Goal: Information Seeking & Learning: Learn about a topic

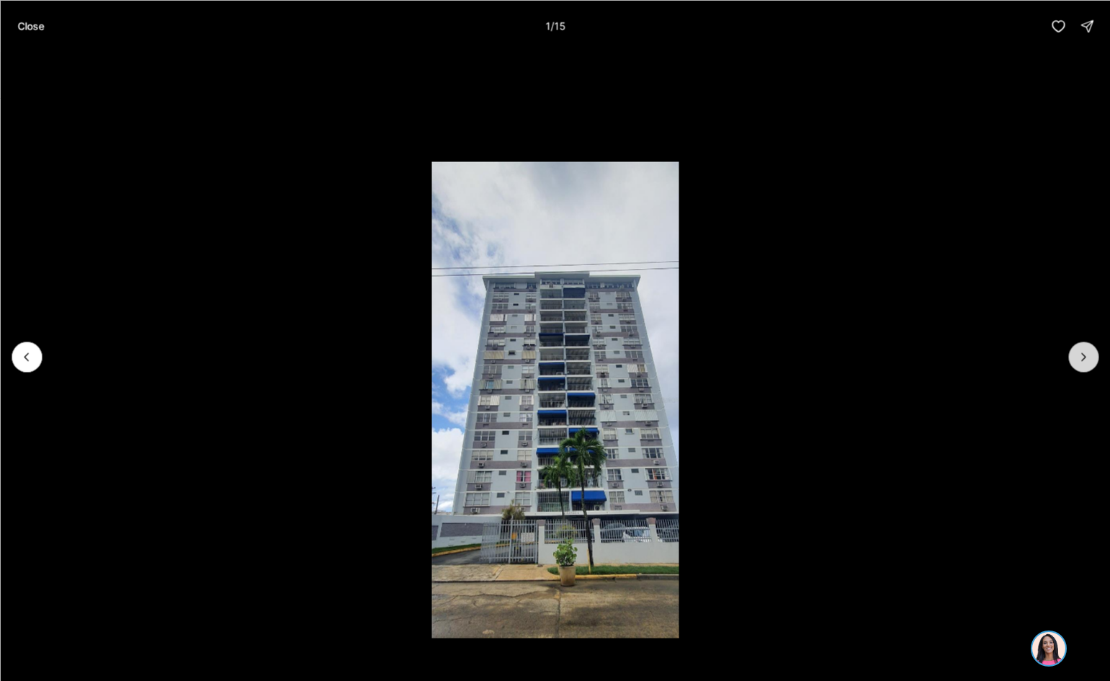
click at [1084, 349] on button "Next slide" at bounding box center [1084, 357] width 30 height 30
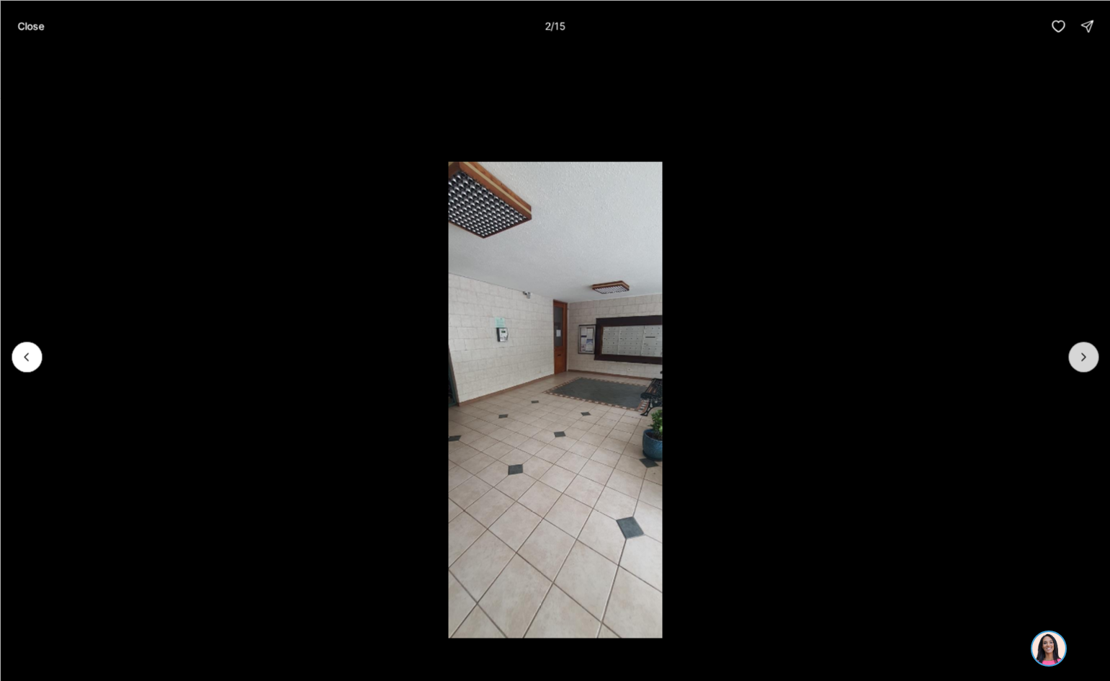
click at [1084, 352] on icon "Next slide" at bounding box center [1083, 356] width 14 height 14
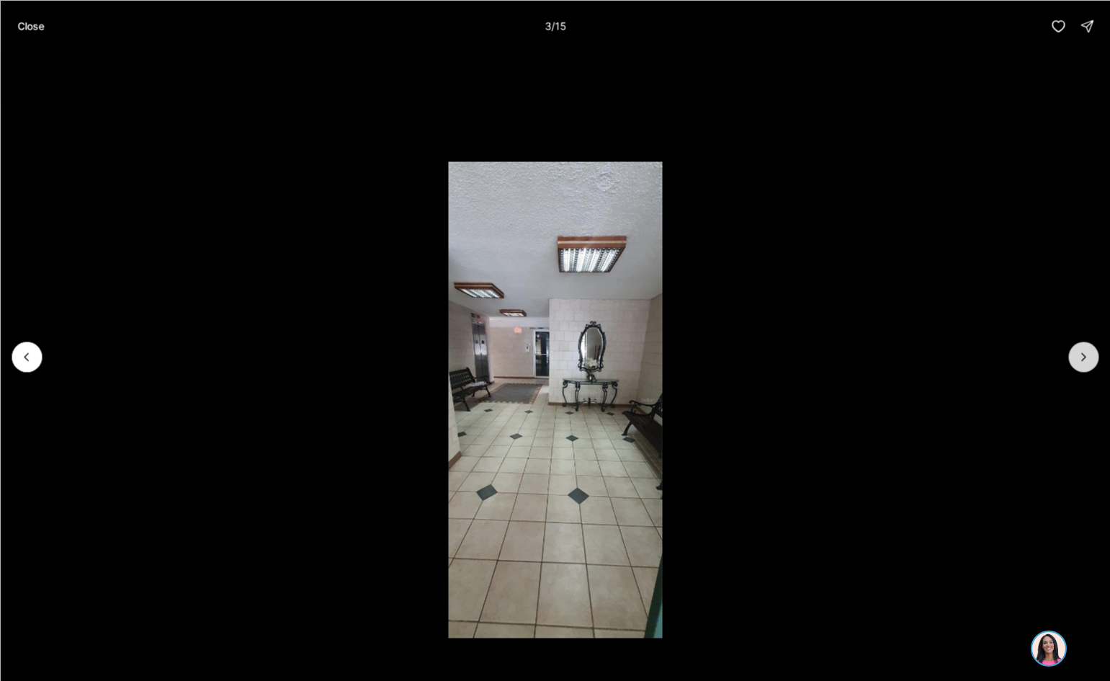
click at [1084, 352] on icon "Next slide" at bounding box center [1083, 356] width 14 height 14
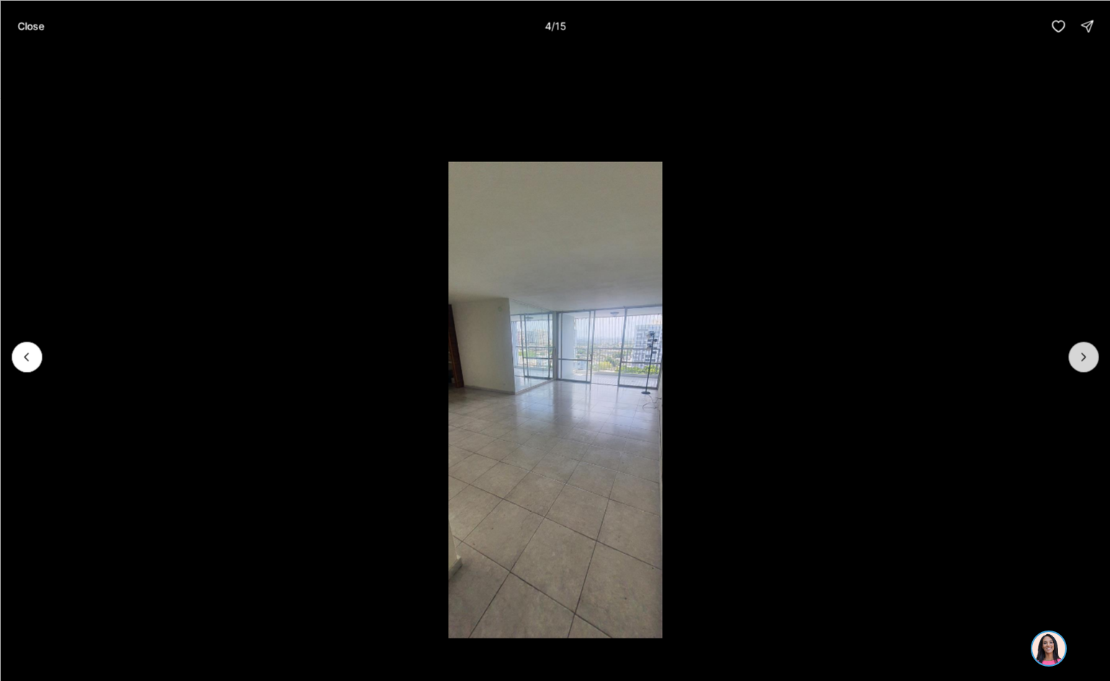
click at [1084, 352] on icon "Next slide" at bounding box center [1083, 356] width 14 height 14
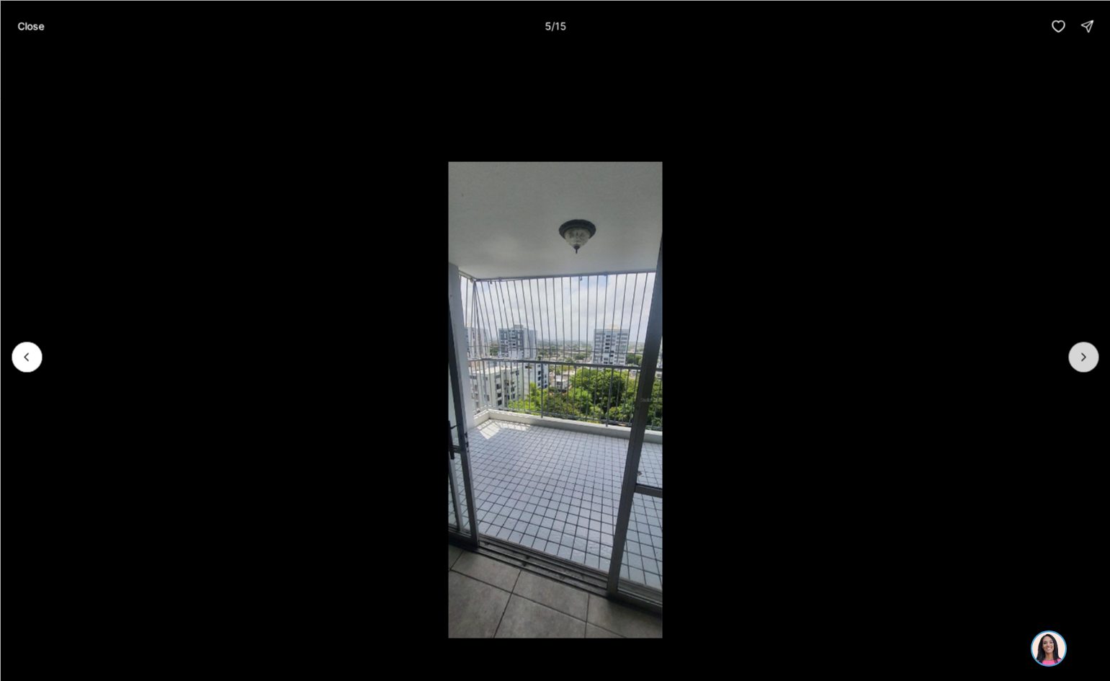
click at [1084, 352] on icon "Next slide" at bounding box center [1083, 356] width 14 height 14
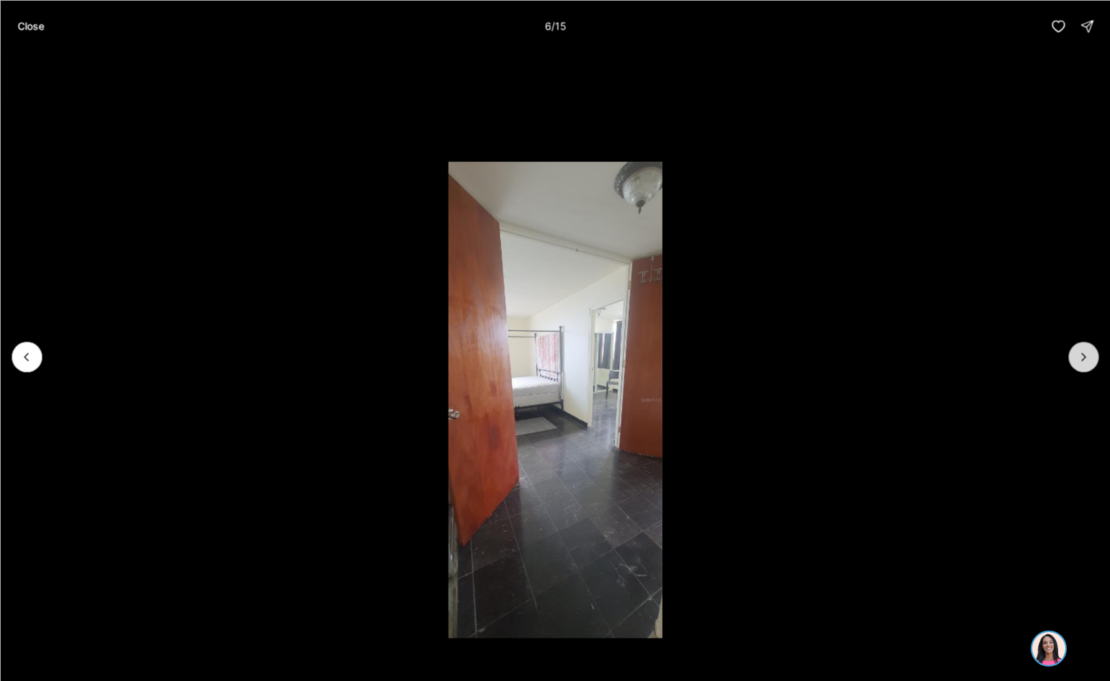
click at [1084, 352] on icon "Next slide" at bounding box center [1083, 356] width 14 height 14
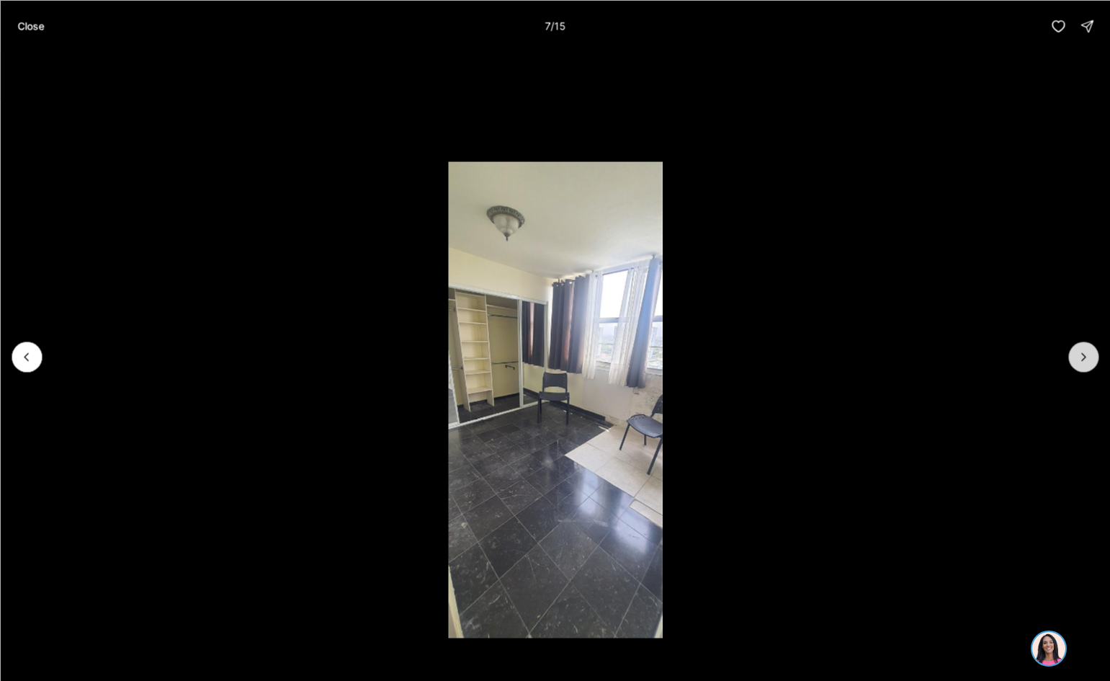
click at [1084, 352] on icon "Next slide" at bounding box center [1083, 356] width 14 height 14
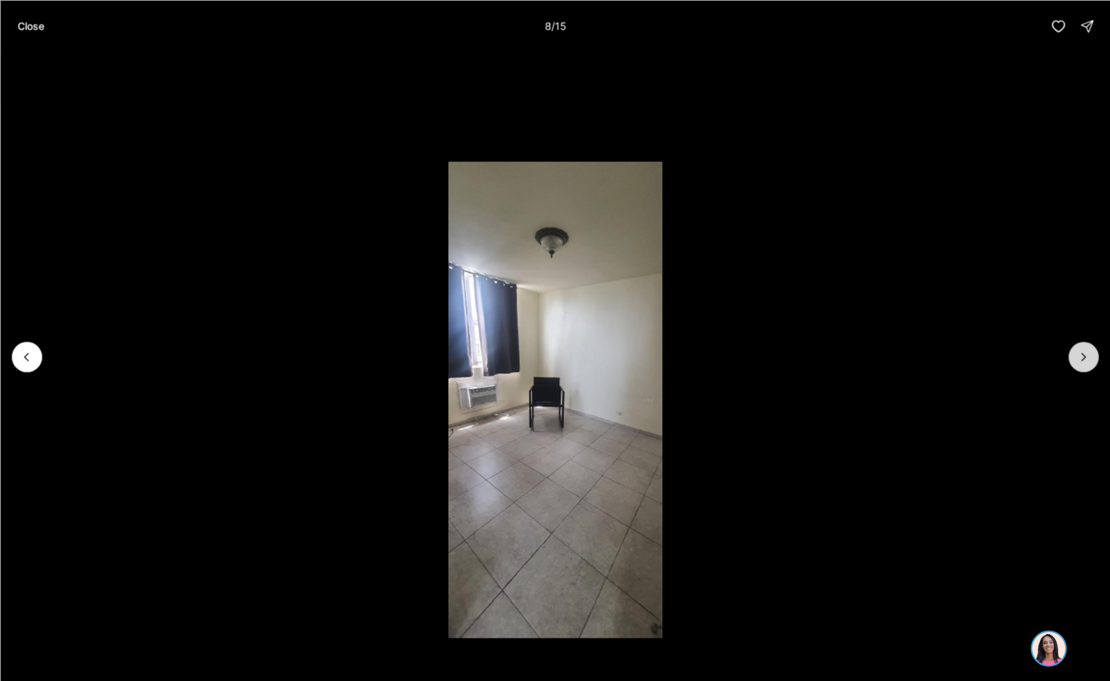
click at [1082, 352] on icon "Next slide" at bounding box center [1083, 356] width 14 height 14
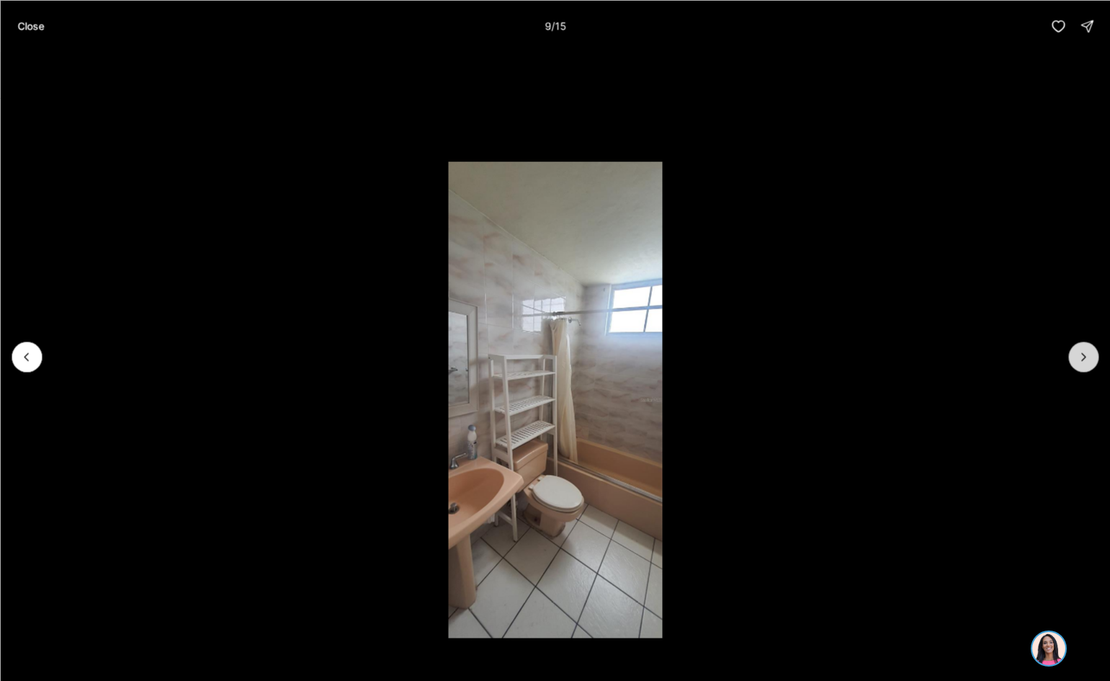
click at [1079, 354] on icon "Next slide" at bounding box center [1083, 356] width 14 height 14
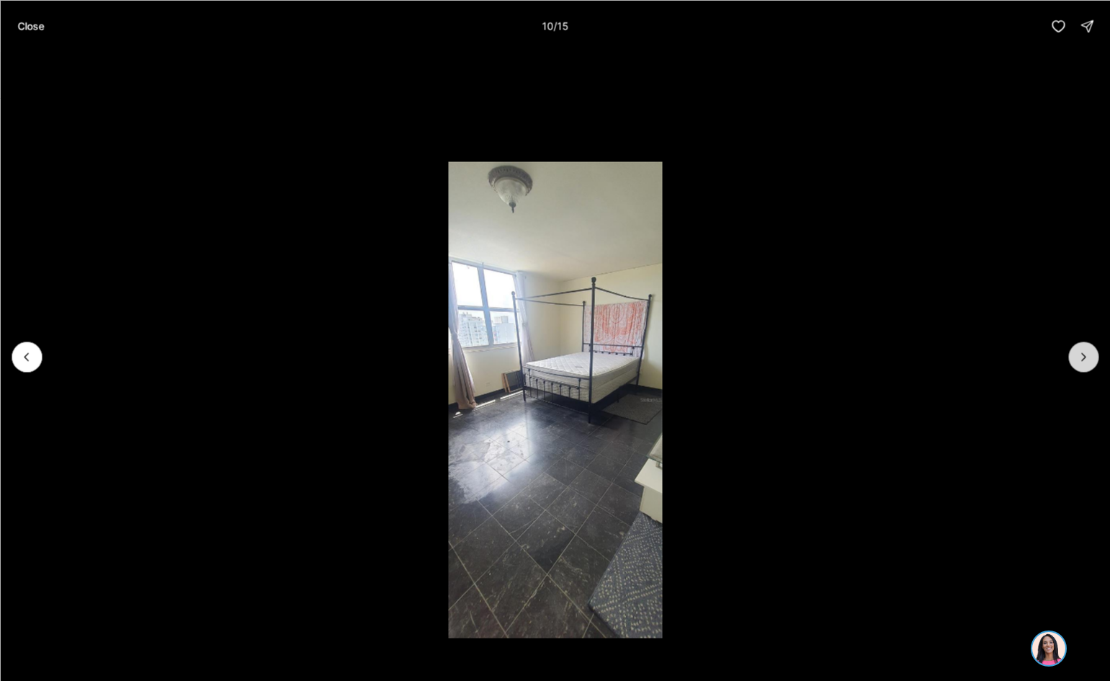
click at [1074, 356] on button "Next slide" at bounding box center [1084, 357] width 30 height 30
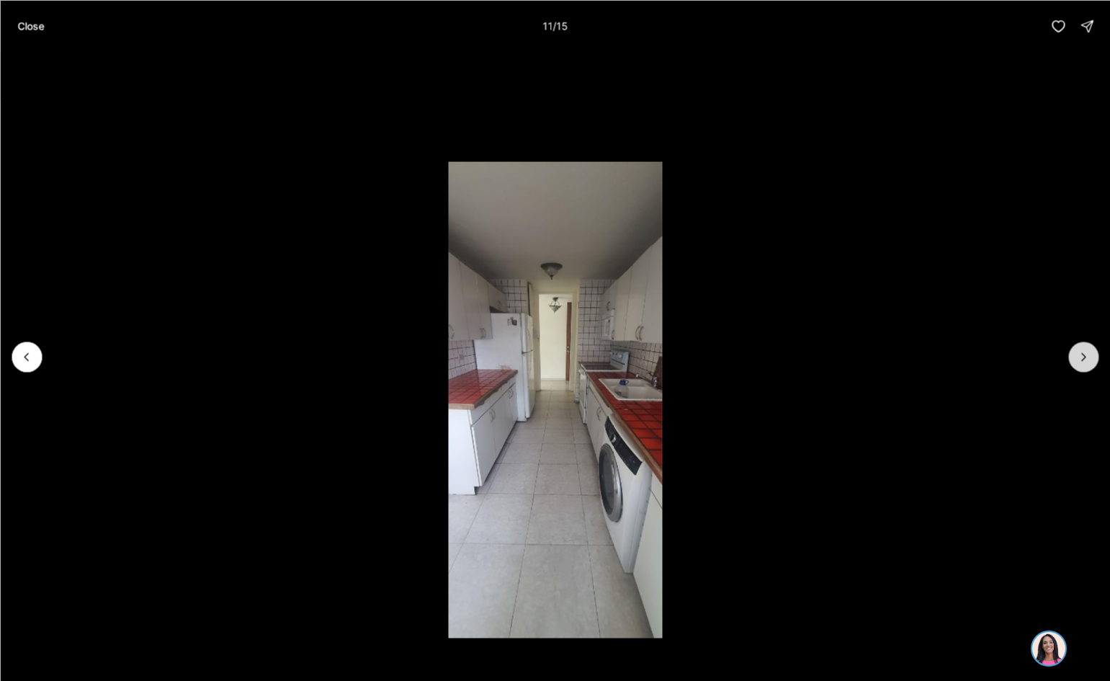
click at [1074, 356] on button "Next slide" at bounding box center [1084, 357] width 30 height 30
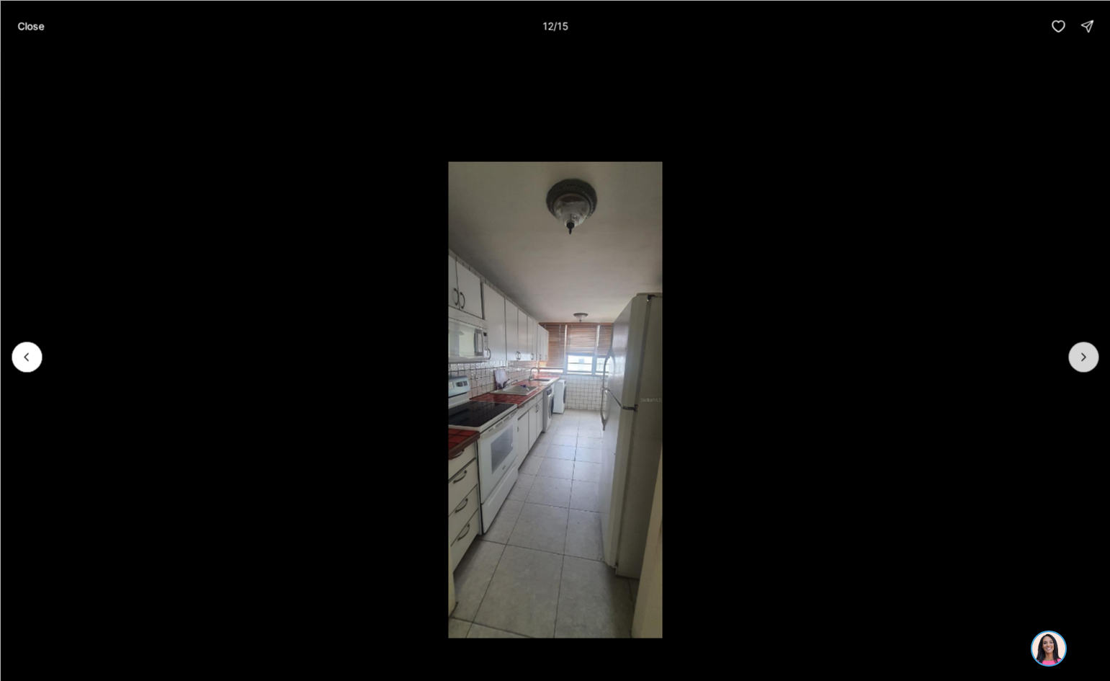
click at [1074, 356] on button "Next slide" at bounding box center [1084, 357] width 30 height 30
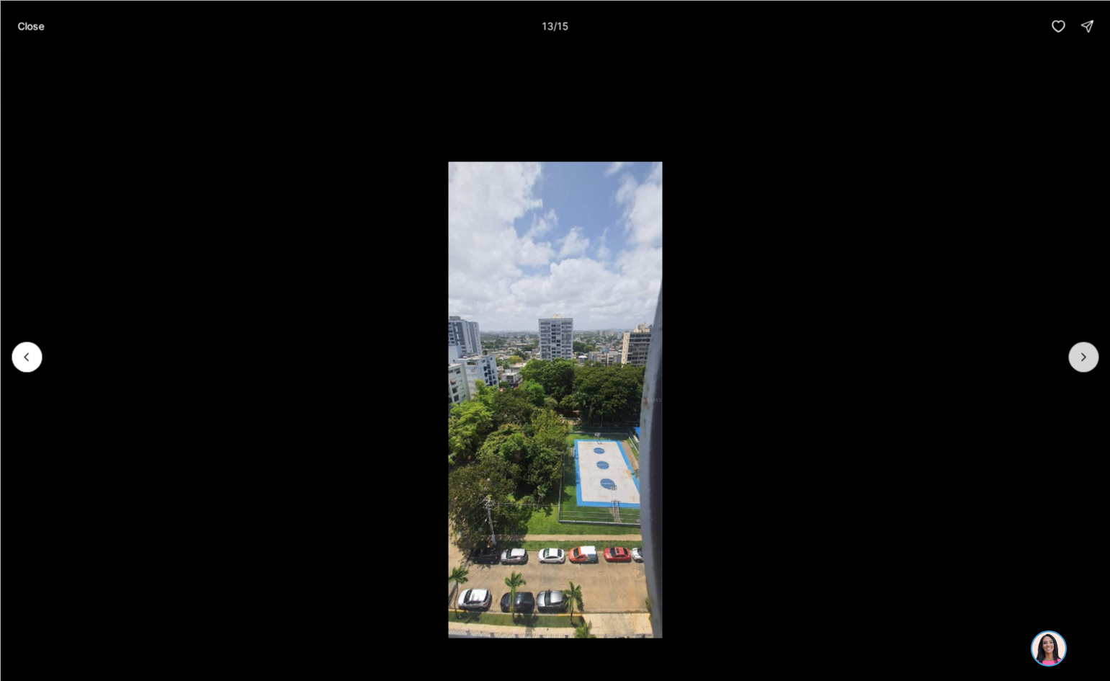
click at [1074, 356] on button "Next slide" at bounding box center [1084, 357] width 30 height 30
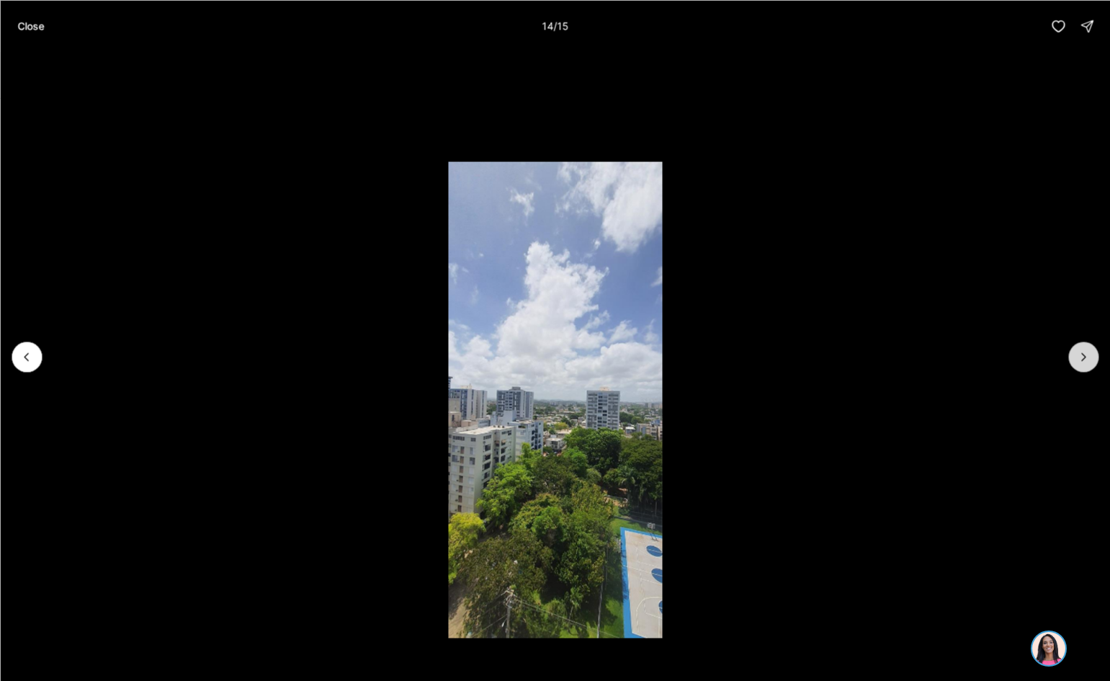
click at [1074, 356] on button "Next slide" at bounding box center [1084, 357] width 30 height 30
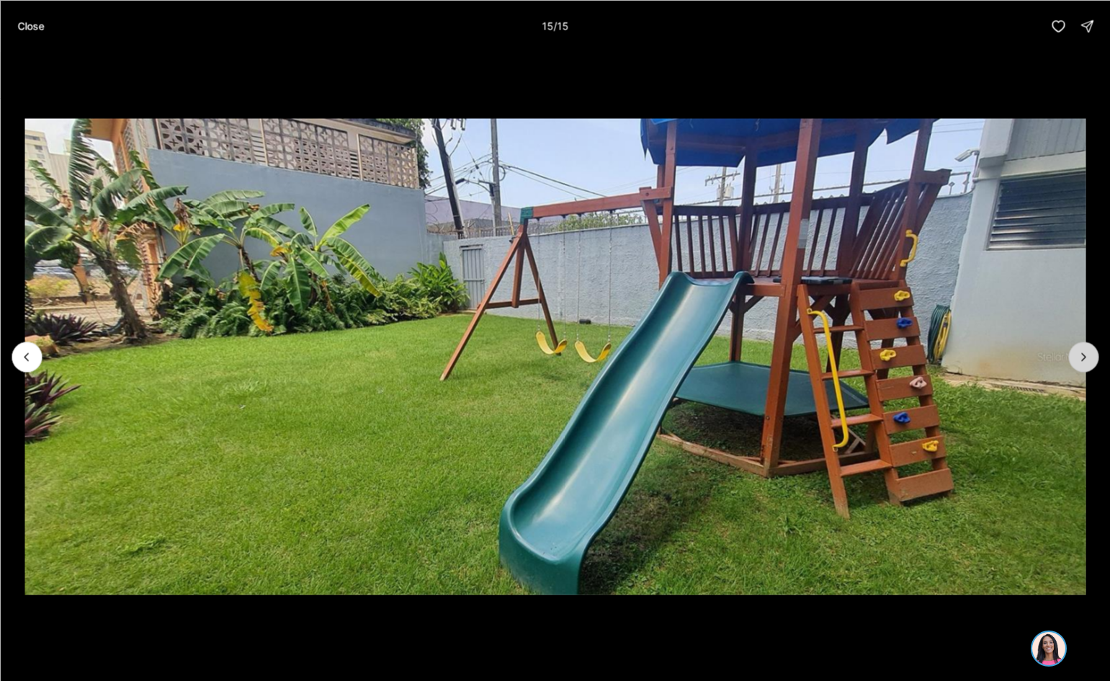
click at [1074, 356] on div at bounding box center [1084, 357] width 30 height 30
click at [1076, 359] on div at bounding box center [1084, 357] width 30 height 30
click at [36, 24] on p "Close" at bounding box center [30, 26] width 27 height 12
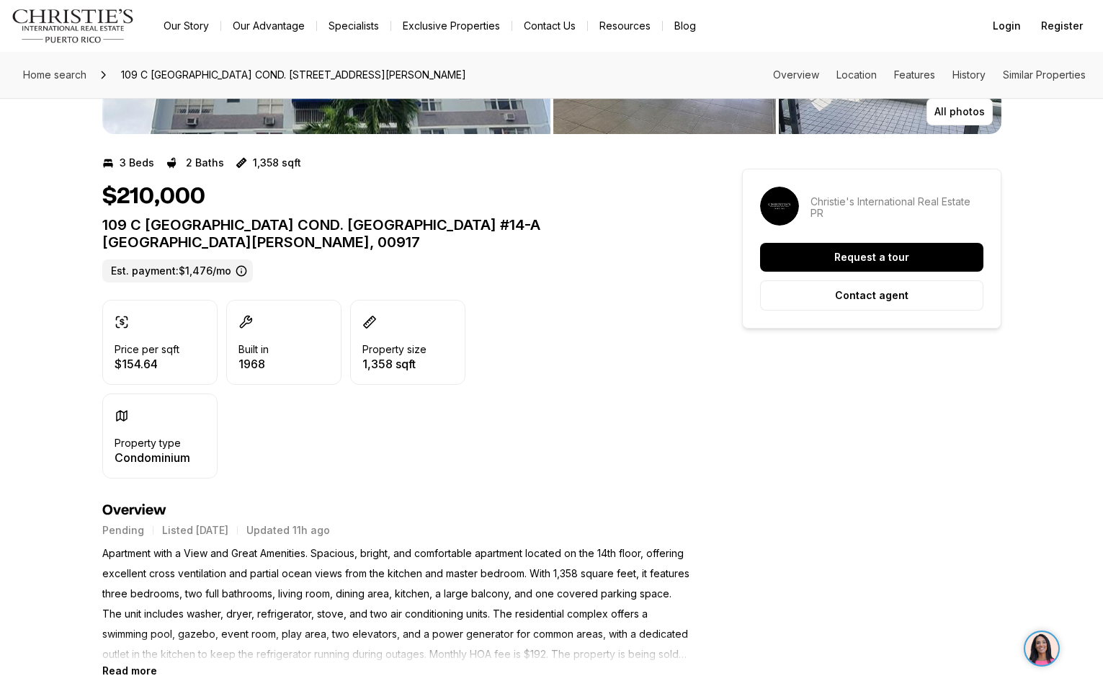
scroll to position [288, 0]
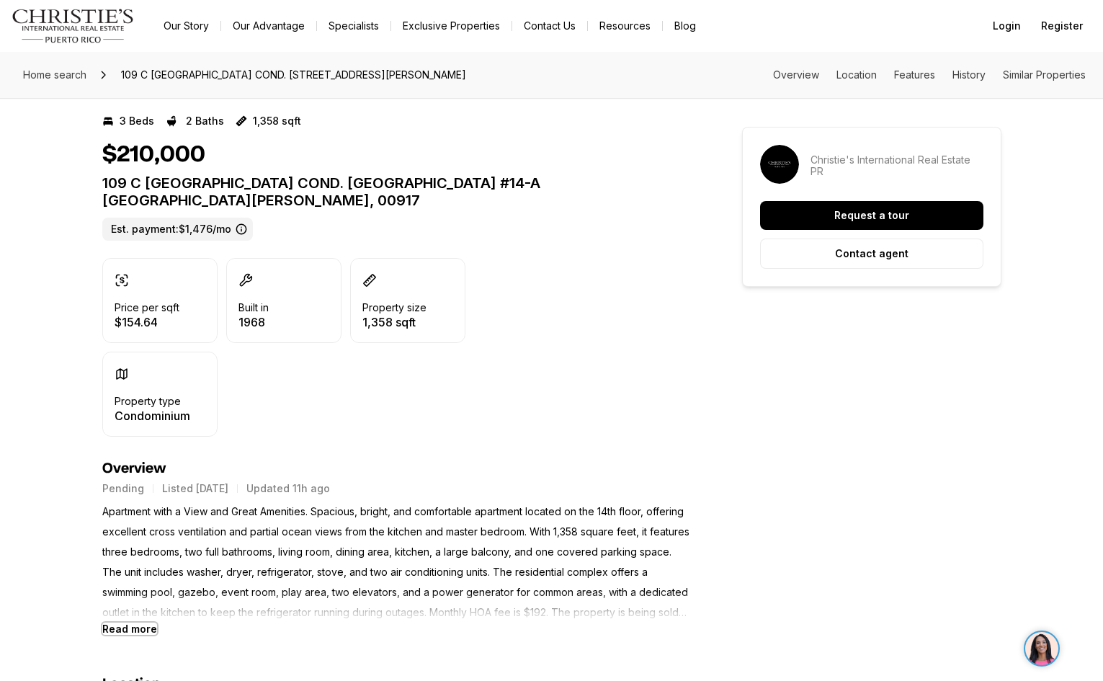
click at [132, 623] on b "Read more" at bounding box center [129, 629] width 55 height 12
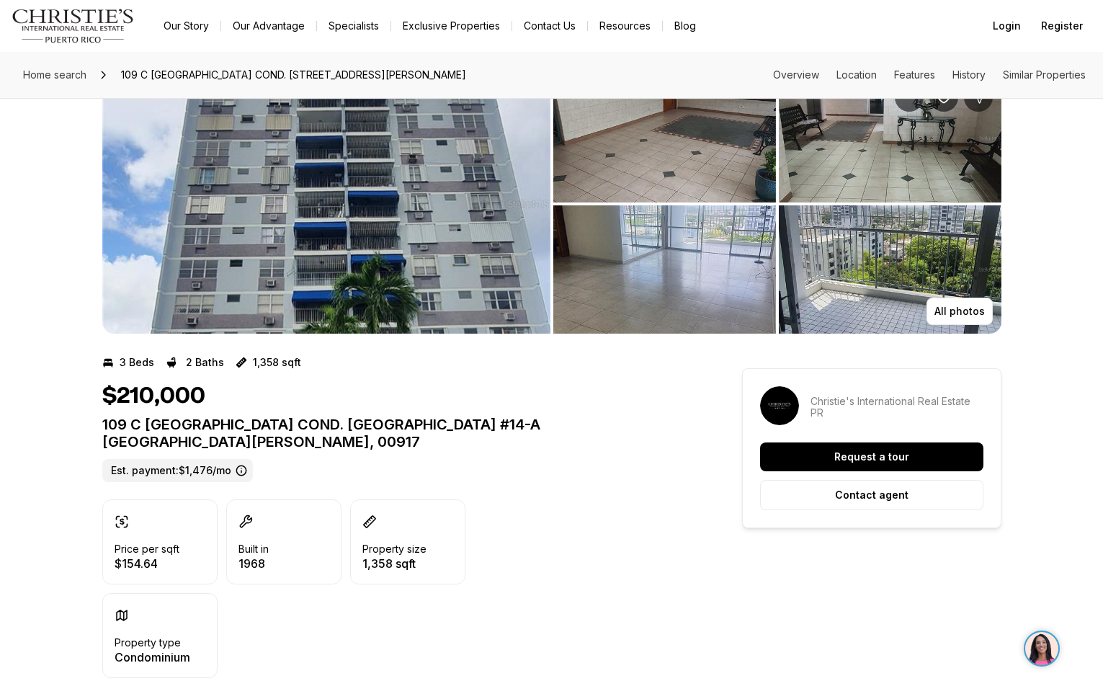
scroll to position [0, 0]
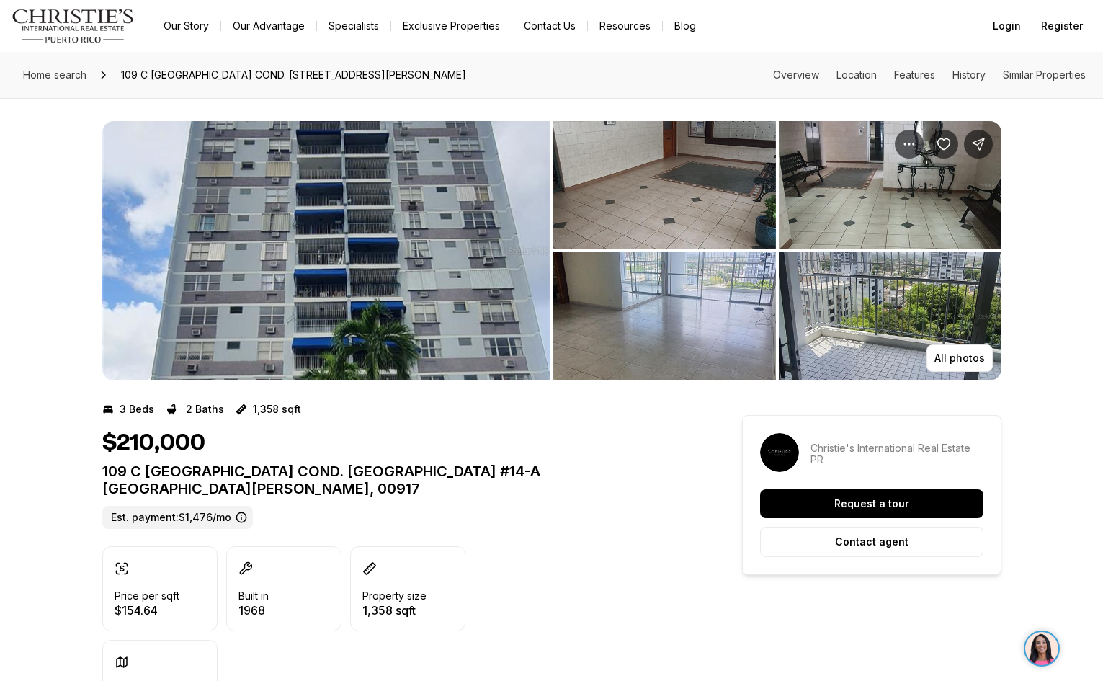
click at [274, 238] on img "View image gallery" at bounding box center [326, 250] width 448 height 259
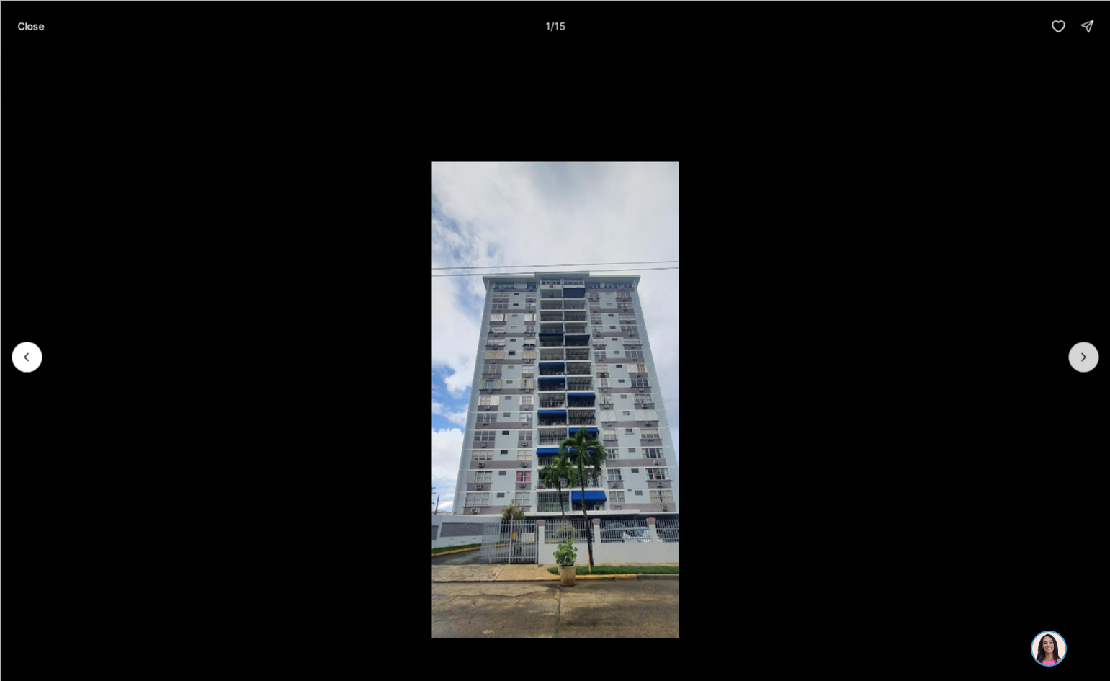
click at [1082, 361] on icon "Next slide" at bounding box center [1083, 356] width 14 height 14
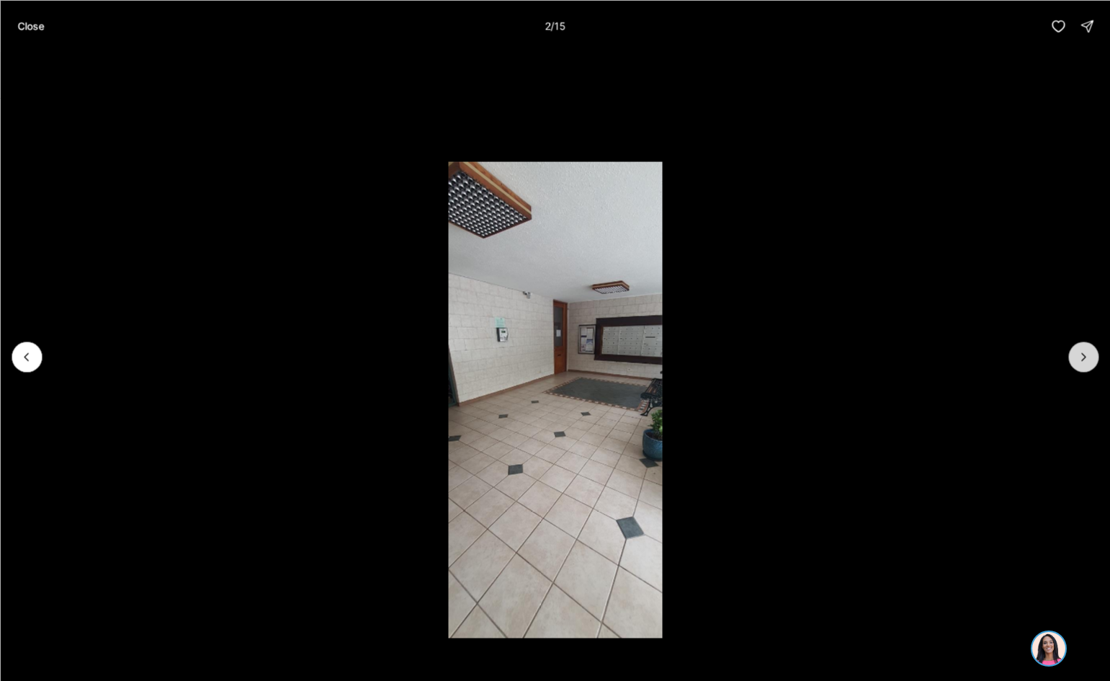
click at [1082, 361] on icon "Next slide" at bounding box center [1083, 356] width 14 height 14
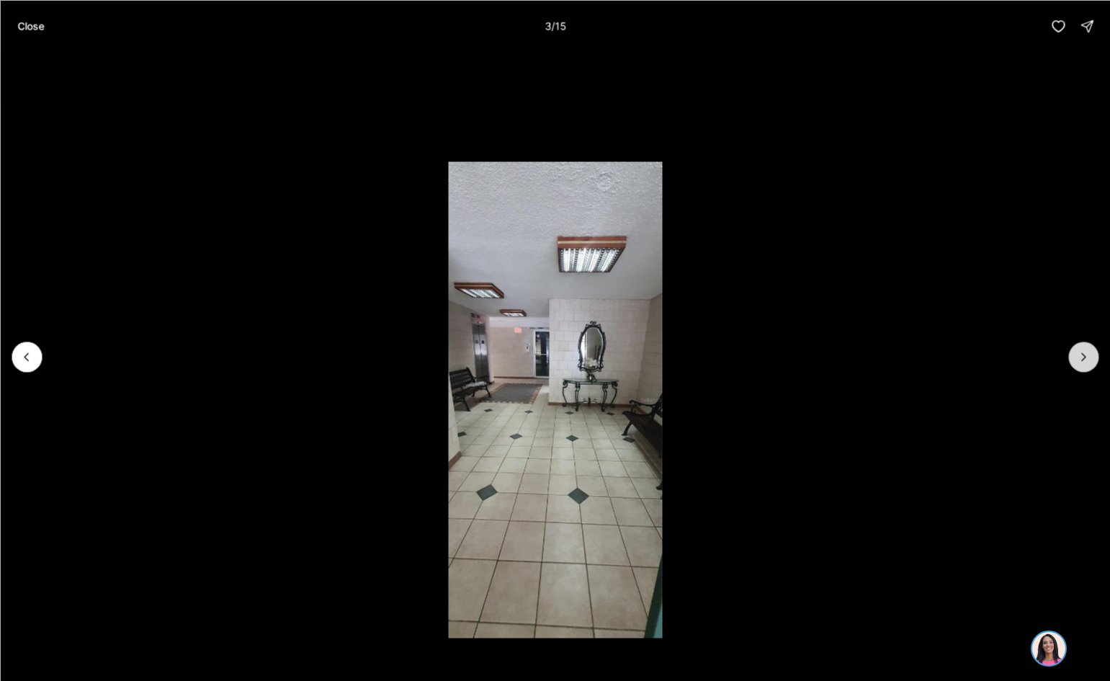
click at [1082, 361] on icon "Next slide" at bounding box center [1083, 356] width 14 height 14
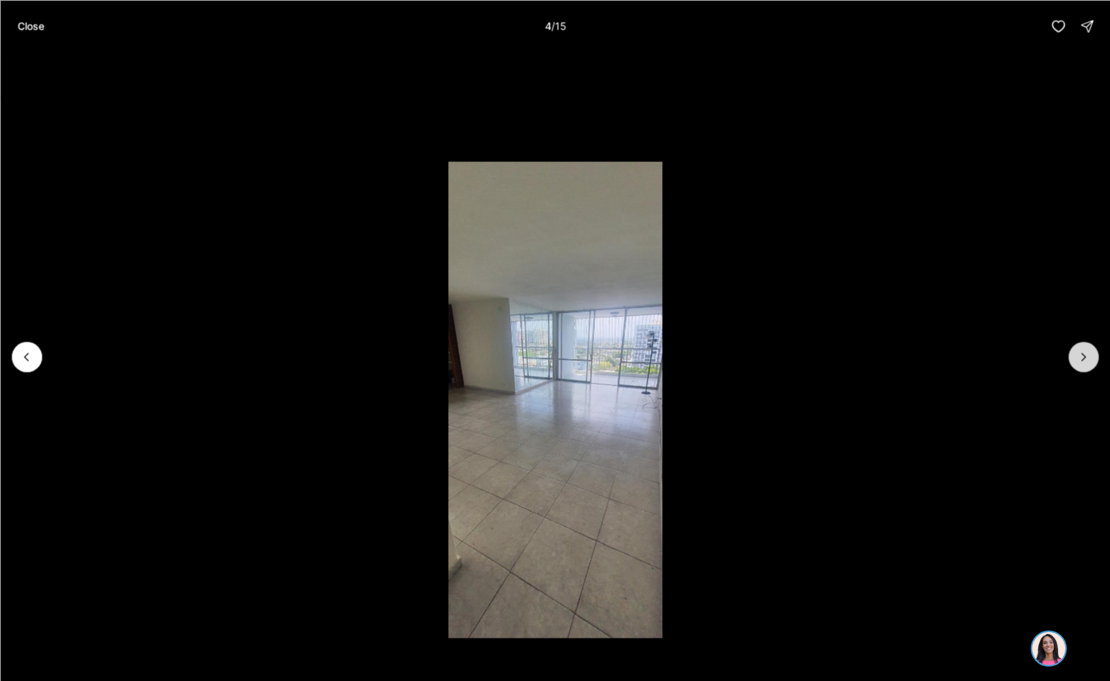
click at [1082, 361] on icon "Next slide" at bounding box center [1083, 356] width 14 height 14
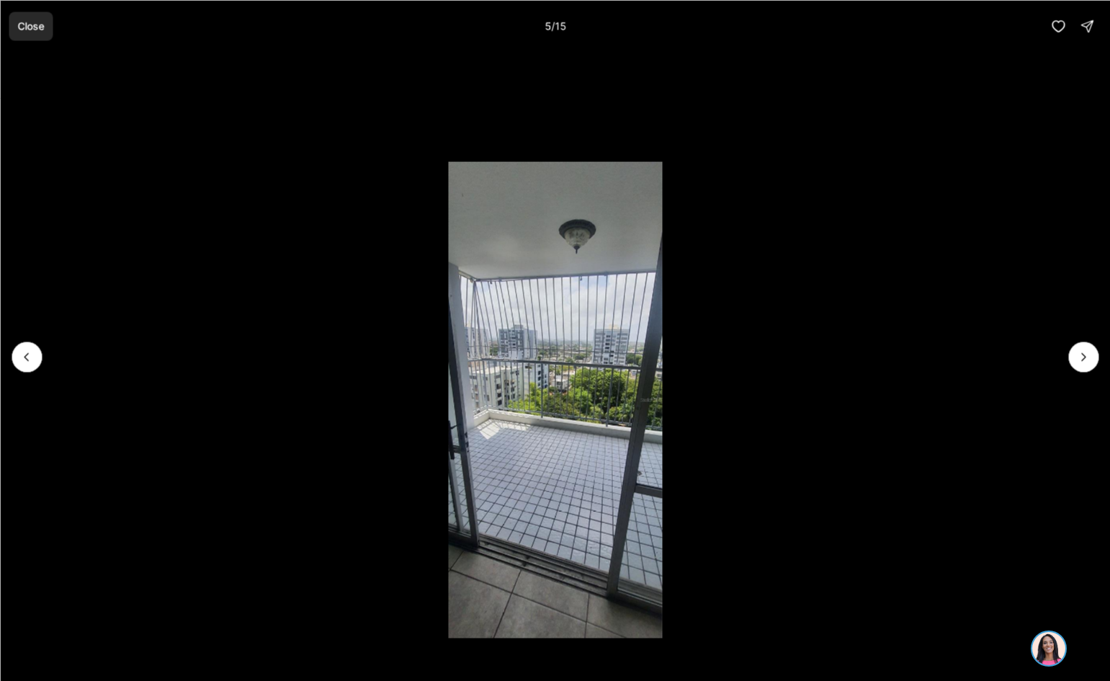
click at [29, 30] on p "Close" at bounding box center [30, 26] width 27 height 12
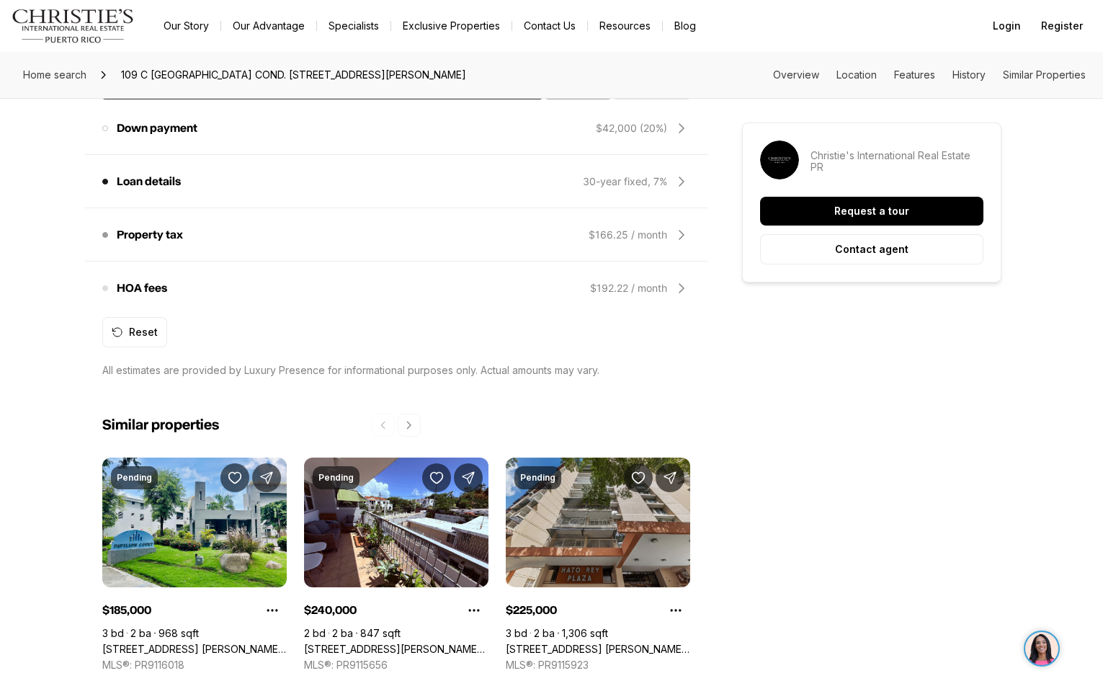
scroll to position [1369, 0]
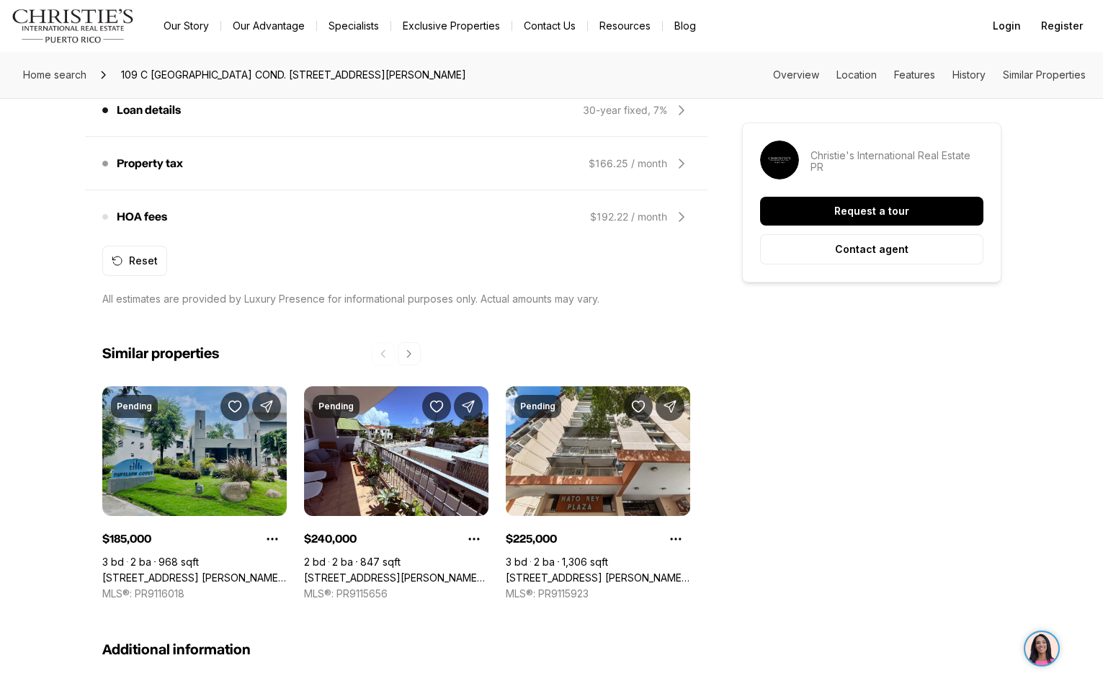
click at [181, 571] on link "[STREET_ADDRESS] [PERSON_NAME] COND. [STREET_ADDRESS][PERSON_NAME]" at bounding box center [194, 577] width 184 height 13
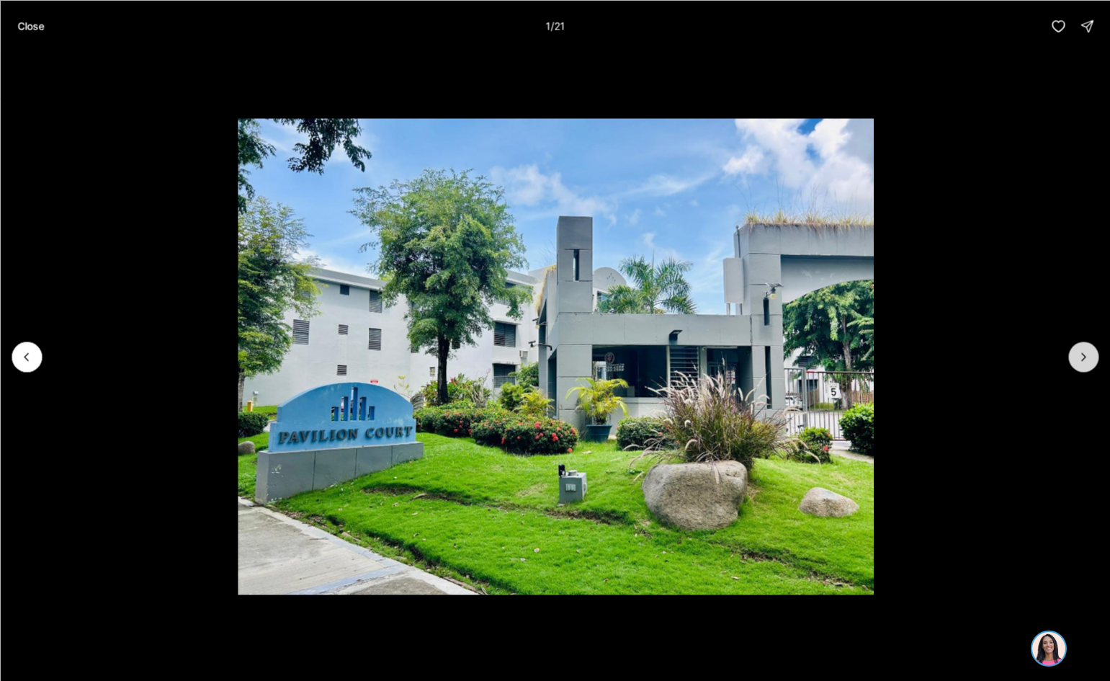
click at [1094, 362] on button "Next slide" at bounding box center [1084, 357] width 30 height 30
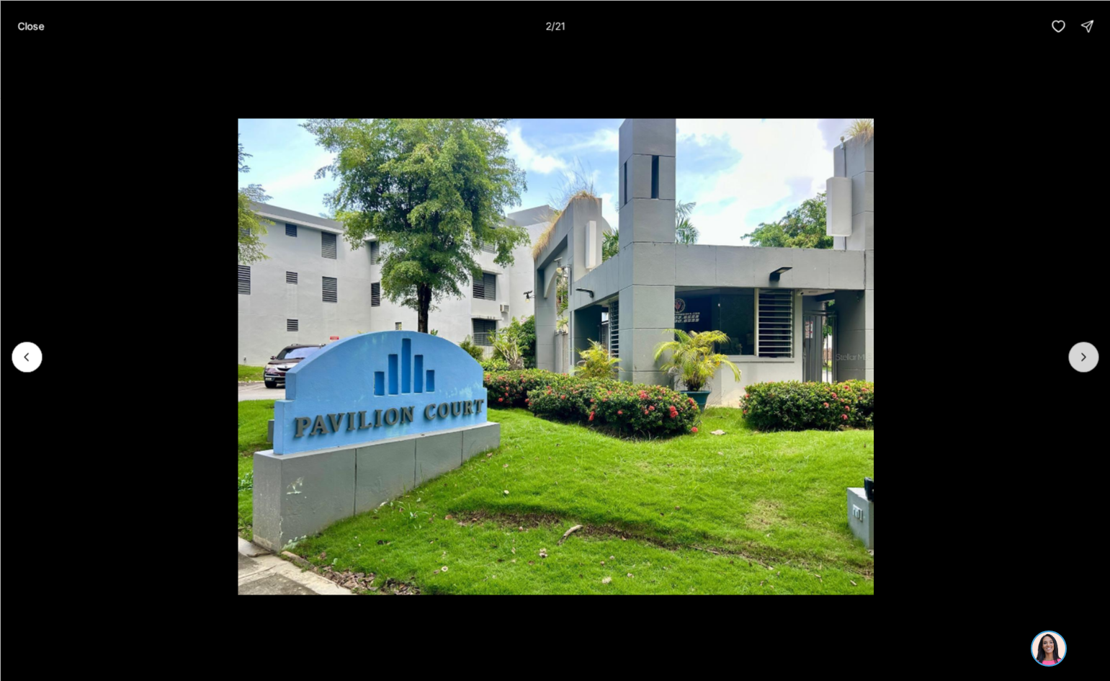
click at [1084, 359] on icon "Next slide" at bounding box center [1084, 356] width 4 height 7
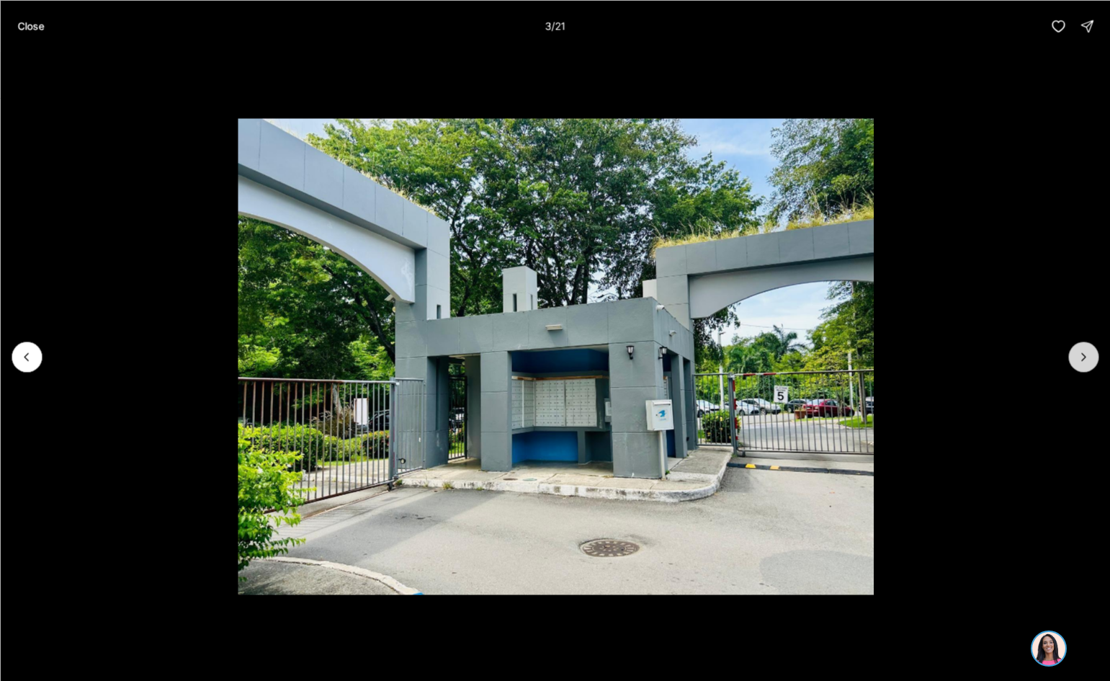
click at [1084, 359] on icon "Next slide" at bounding box center [1084, 356] width 4 height 7
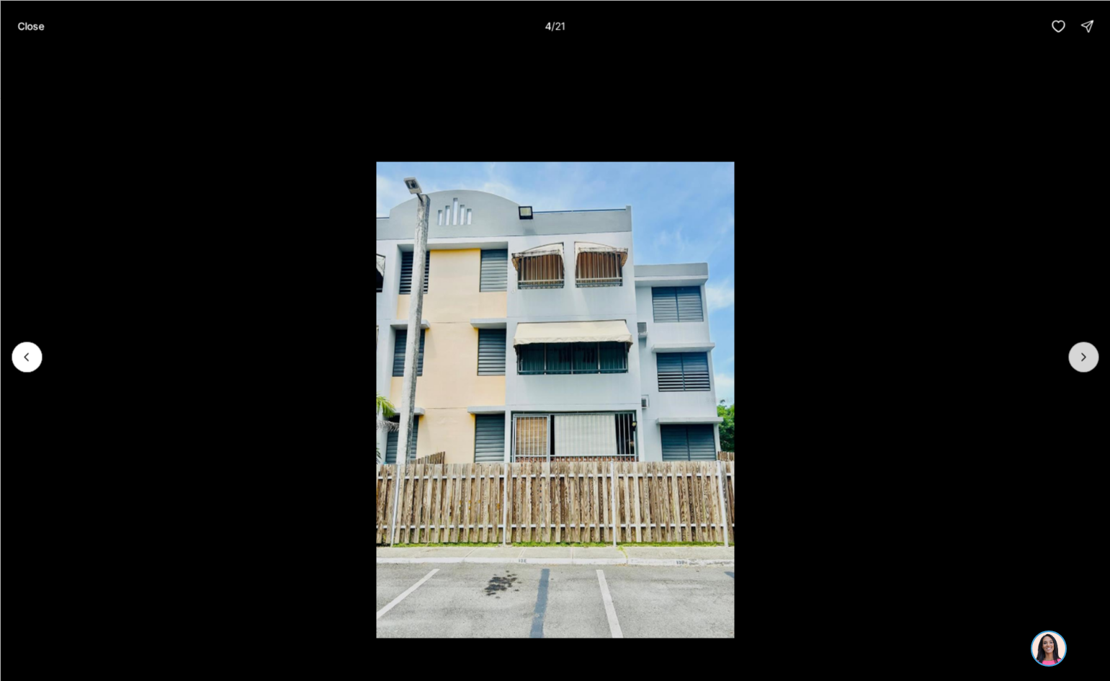
click at [1084, 359] on icon "Next slide" at bounding box center [1084, 356] width 4 height 7
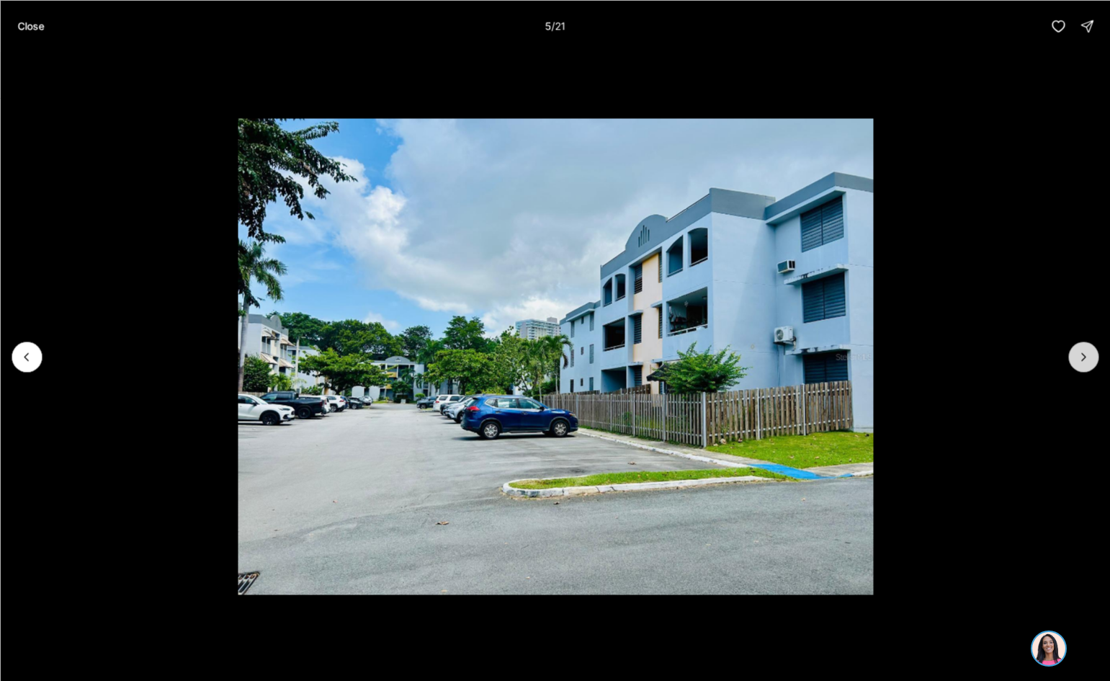
click at [1084, 359] on icon "Next slide" at bounding box center [1084, 356] width 4 height 7
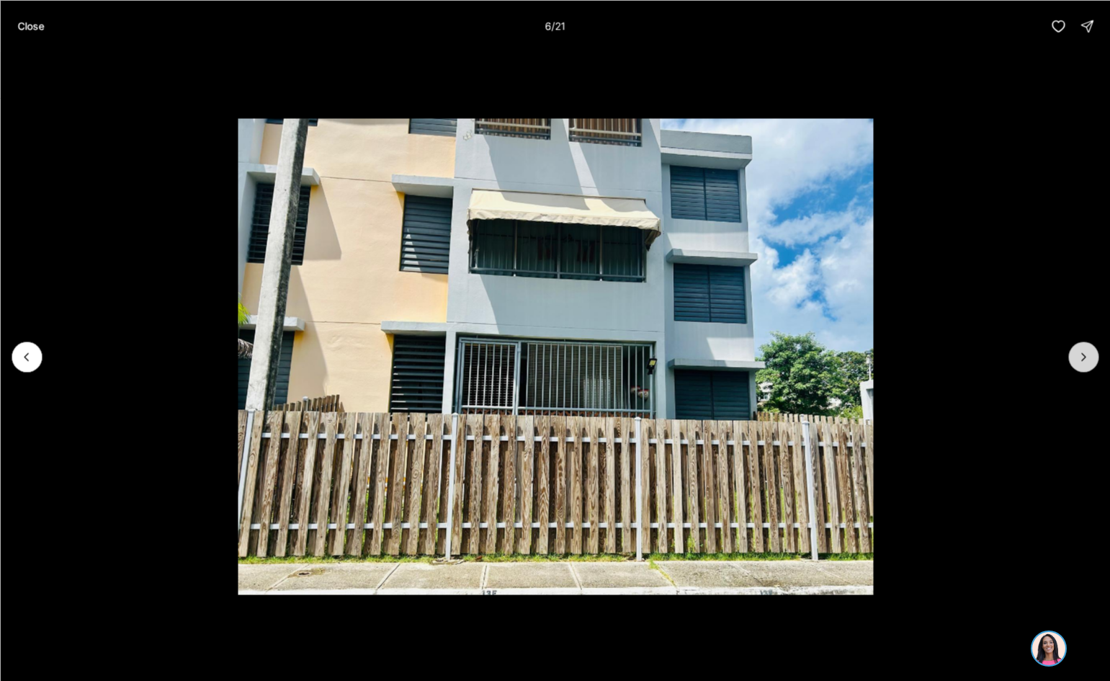
click at [1084, 359] on icon "Next slide" at bounding box center [1084, 356] width 4 height 7
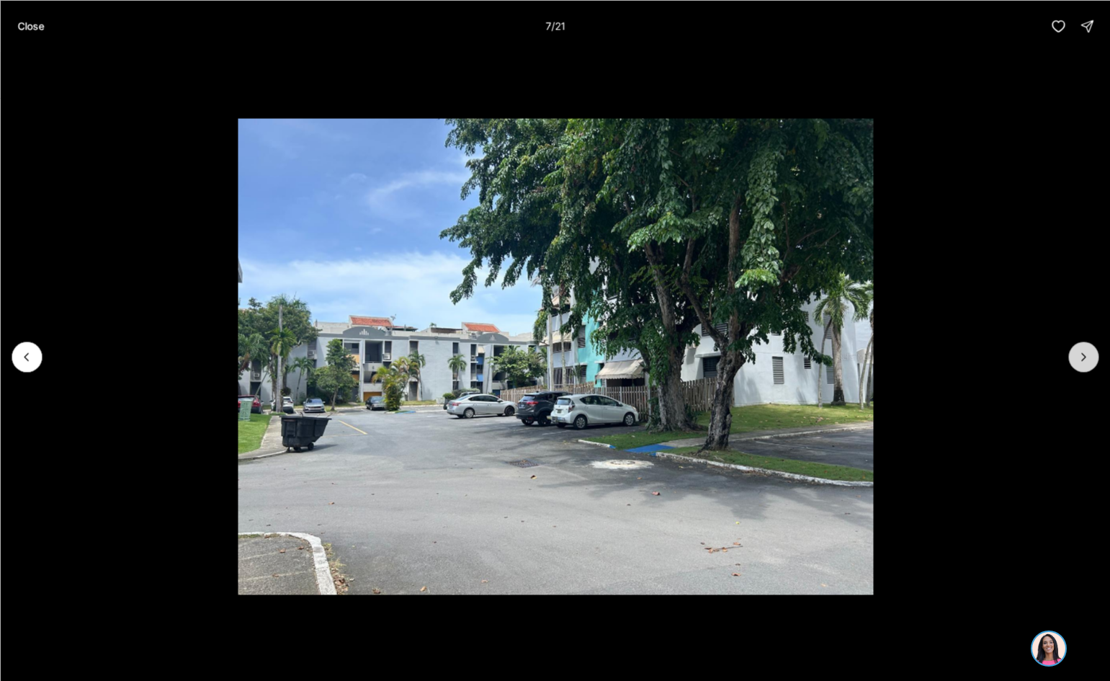
click at [1084, 359] on icon "Next slide" at bounding box center [1084, 356] width 4 height 7
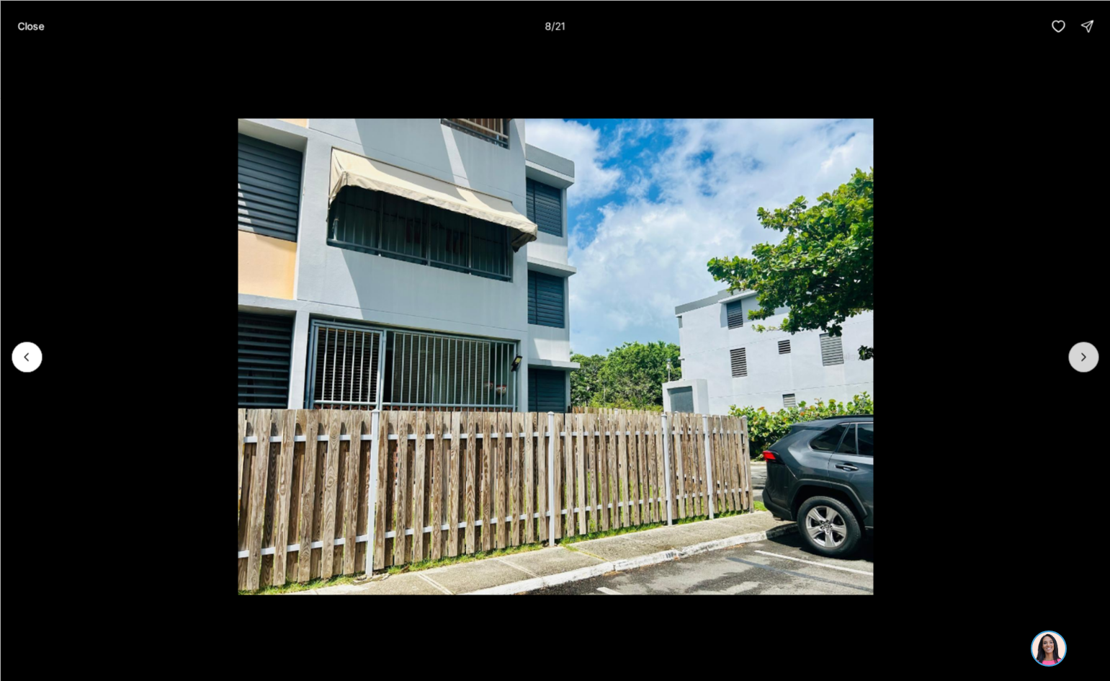
click at [1084, 359] on icon "Next slide" at bounding box center [1084, 356] width 4 height 7
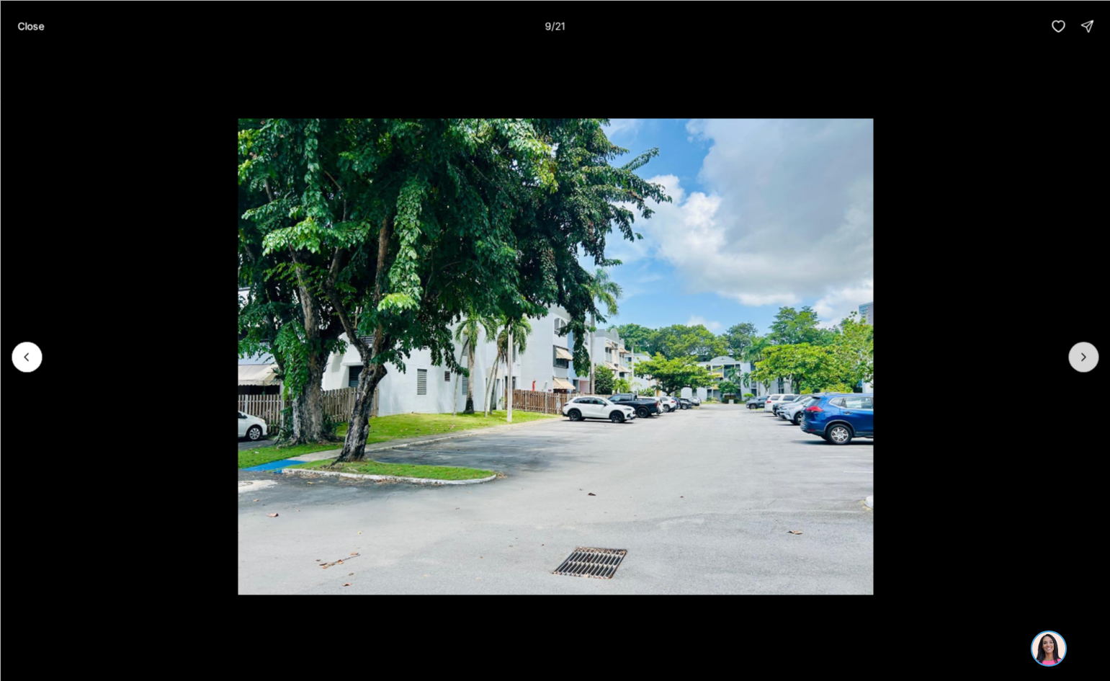
click at [1084, 359] on icon "Next slide" at bounding box center [1084, 356] width 4 height 7
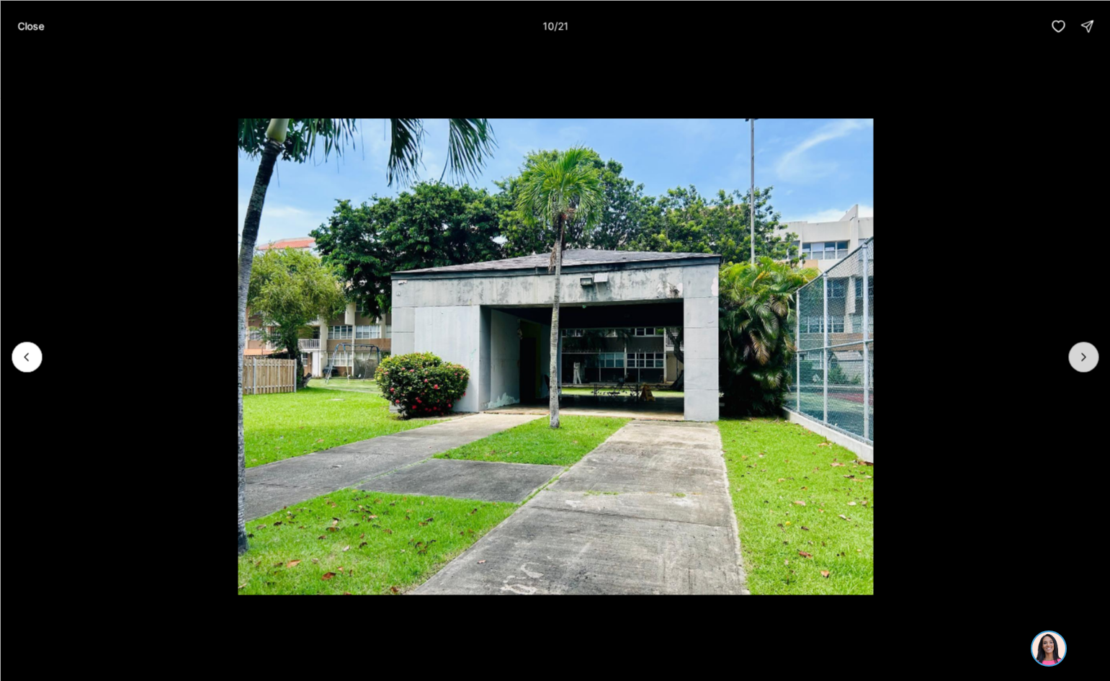
click at [1084, 359] on icon "Next slide" at bounding box center [1084, 356] width 4 height 7
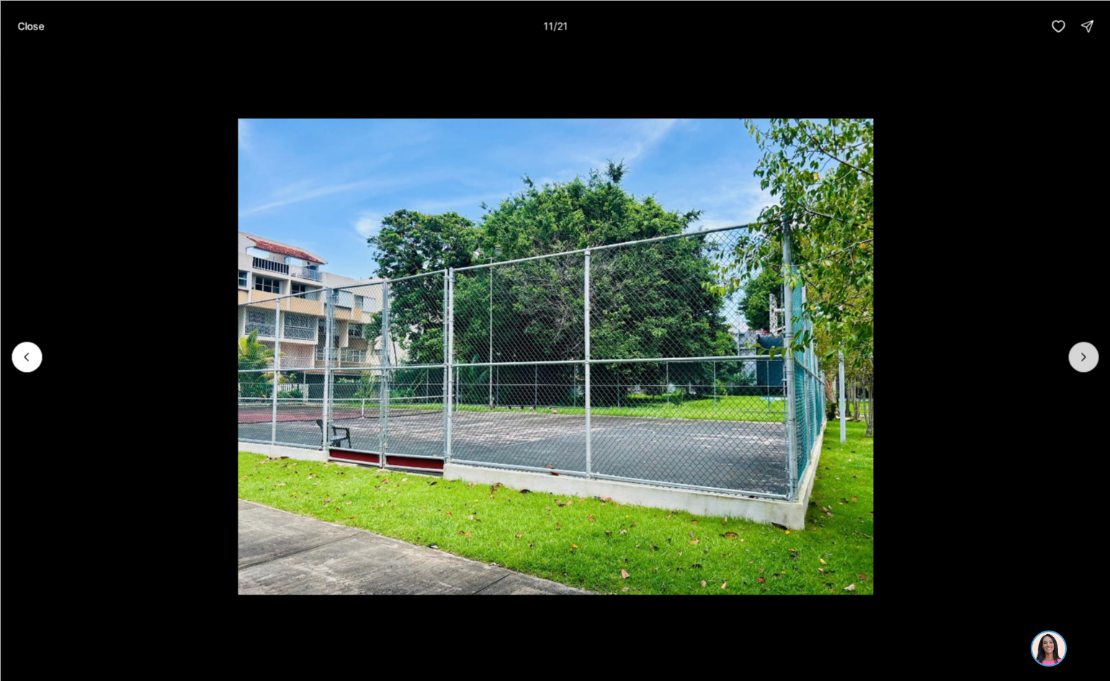
click at [1084, 359] on icon "Next slide" at bounding box center [1084, 356] width 4 height 7
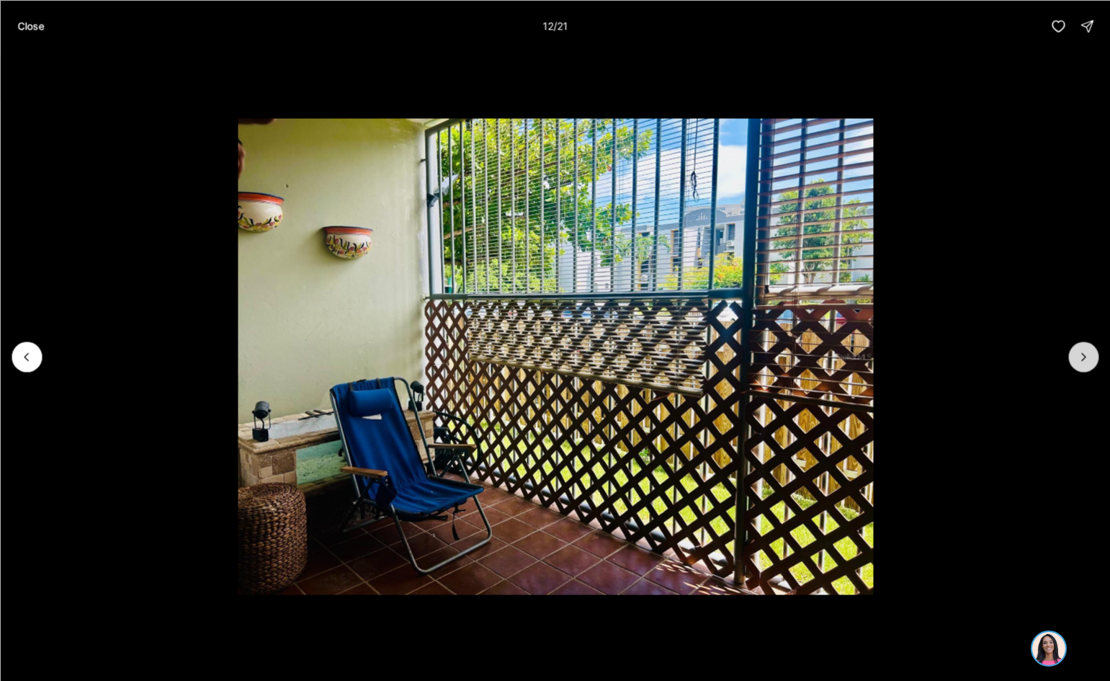
click at [1084, 359] on icon "Next slide" at bounding box center [1084, 356] width 4 height 7
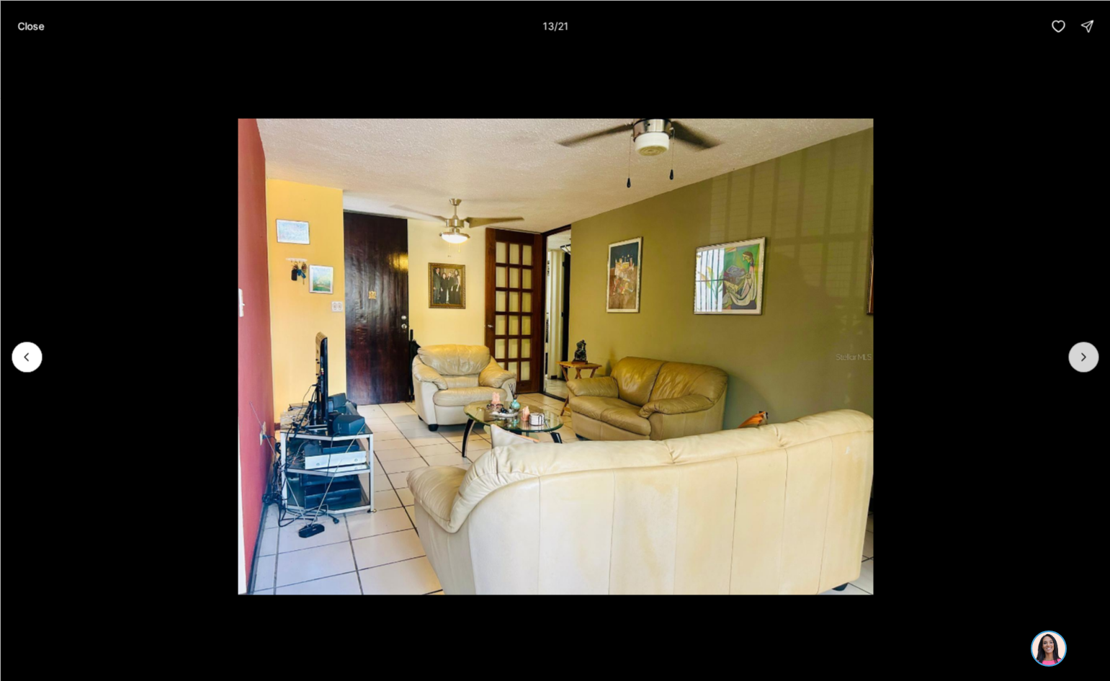
click at [1084, 359] on icon "Next slide" at bounding box center [1084, 356] width 4 height 7
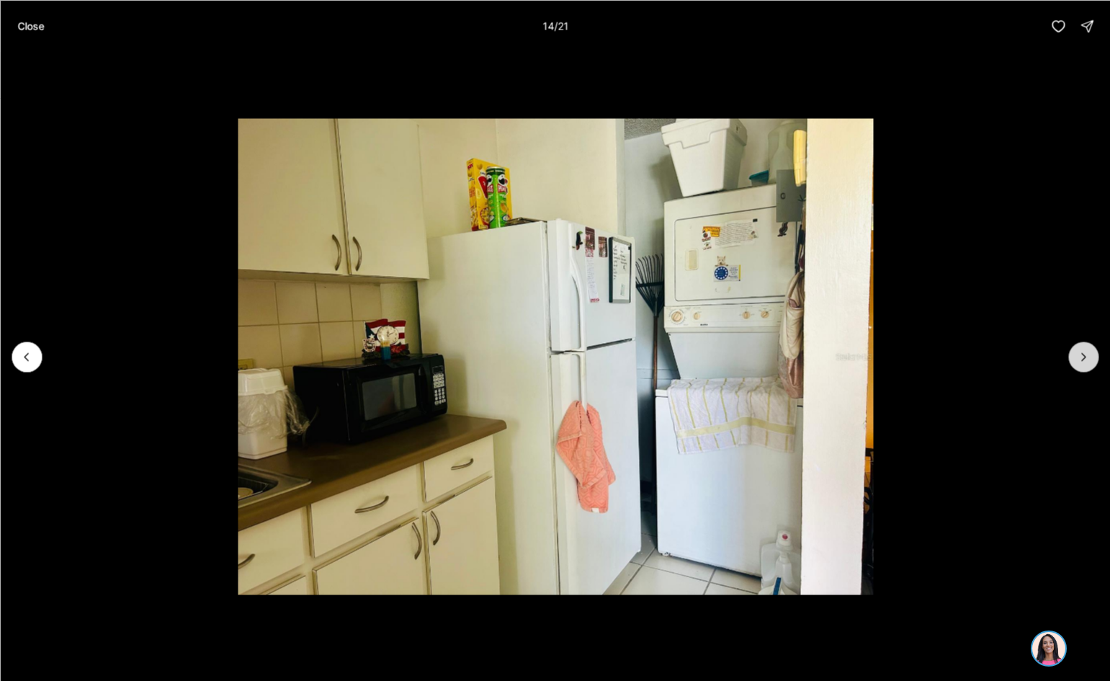
click at [1084, 359] on icon "Next slide" at bounding box center [1084, 356] width 4 height 7
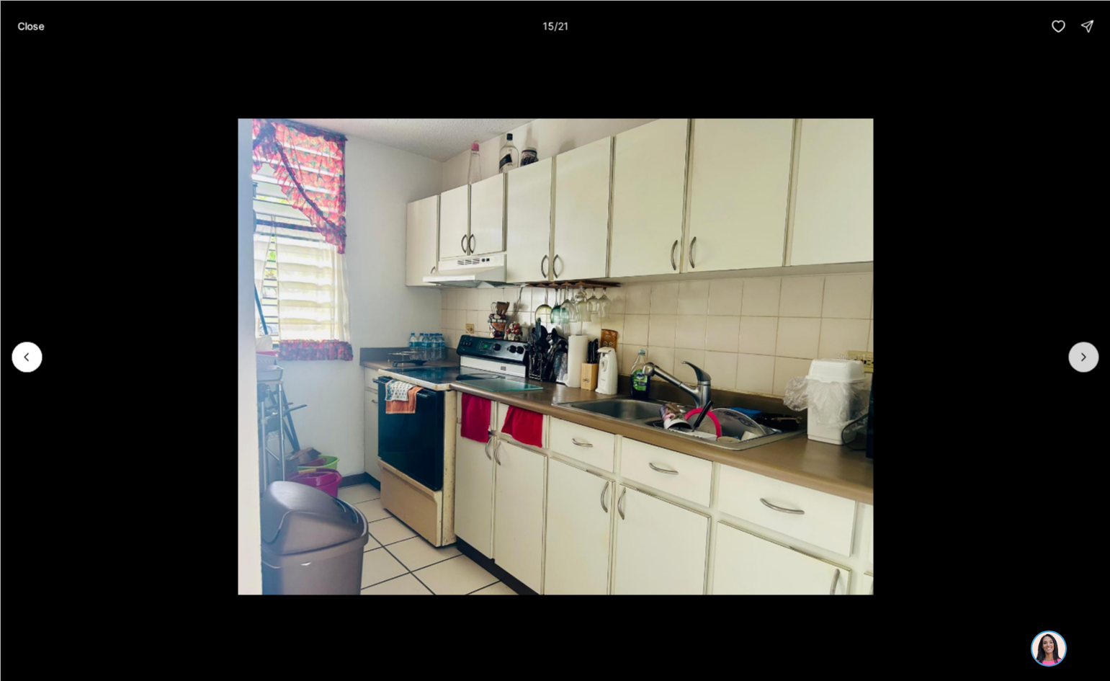
click at [1084, 359] on icon "Next slide" at bounding box center [1084, 356] width 4 height 7
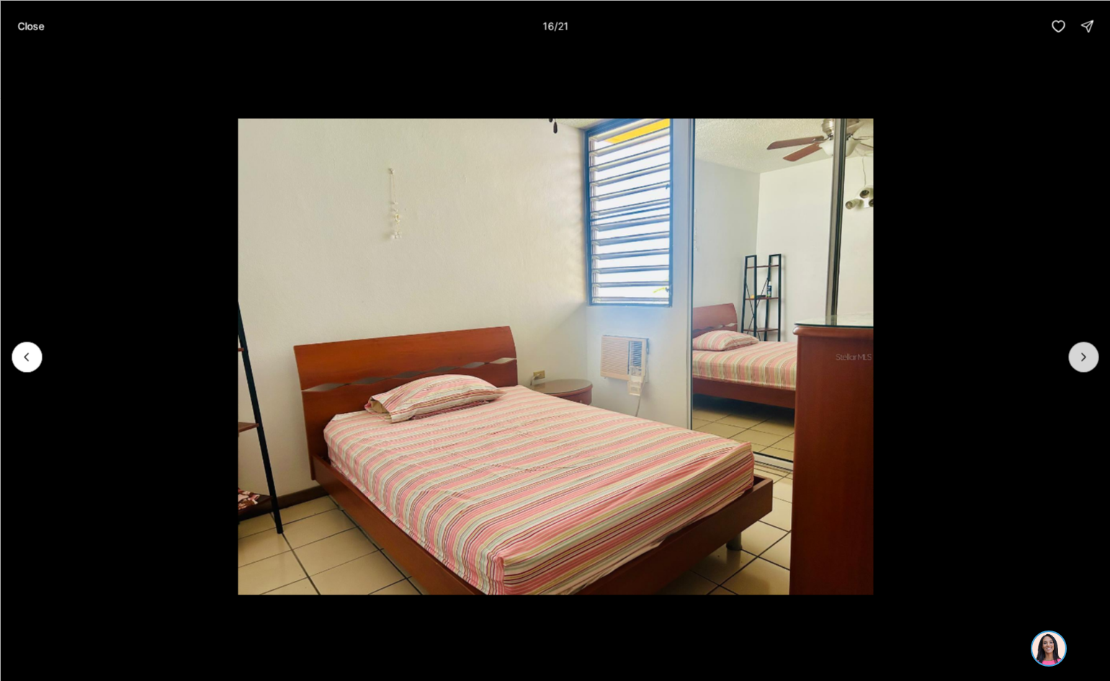
click at [1084, 359] on icon "Next slide" at bounding box center [1084, 356] width 4 height 7
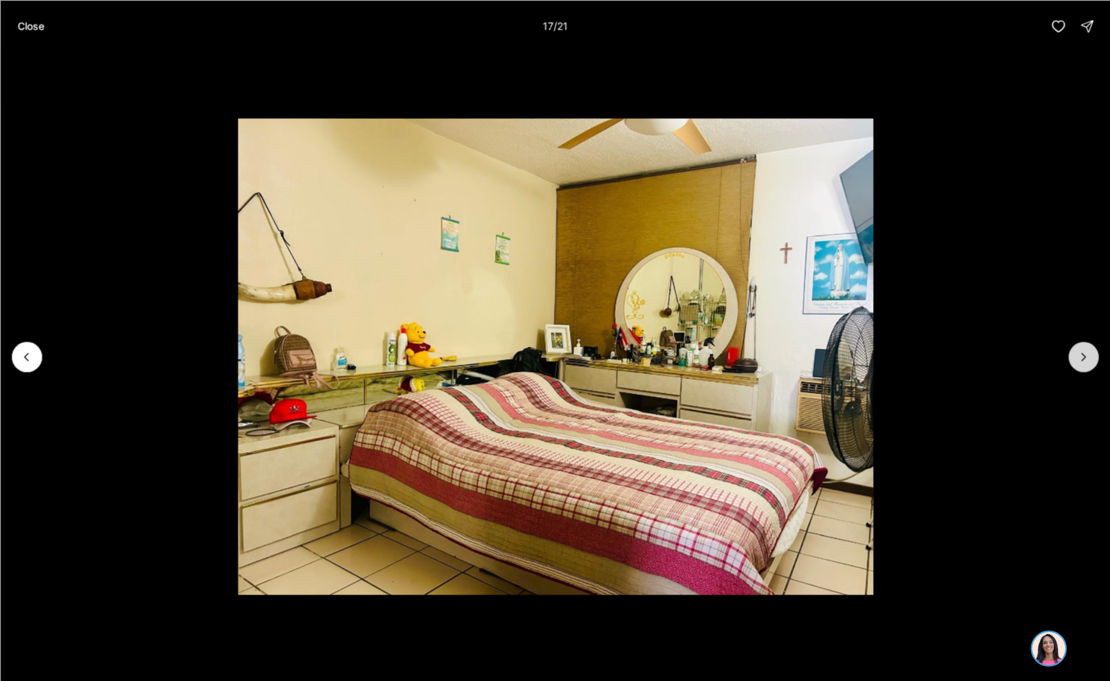
click at [1084, 359] on icon "Next slide" at bounding box center [1084, 356] width 4 height 7
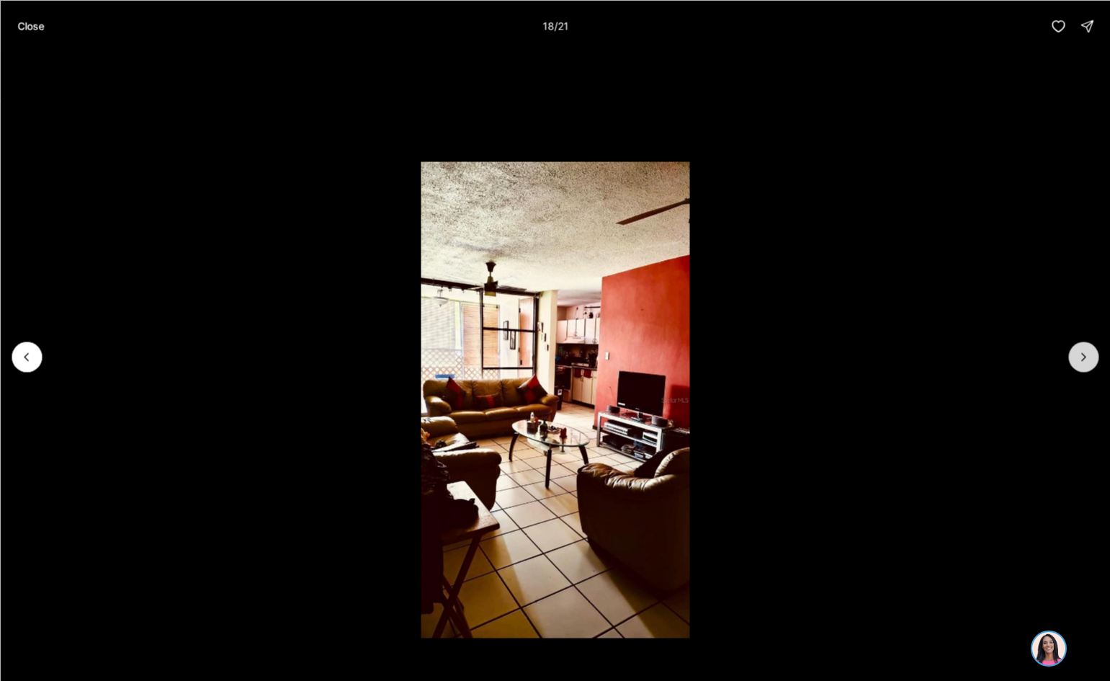
click at [1084, 359] on icon "Next slide" at bounding box center [1084, 356] width 4 height 7
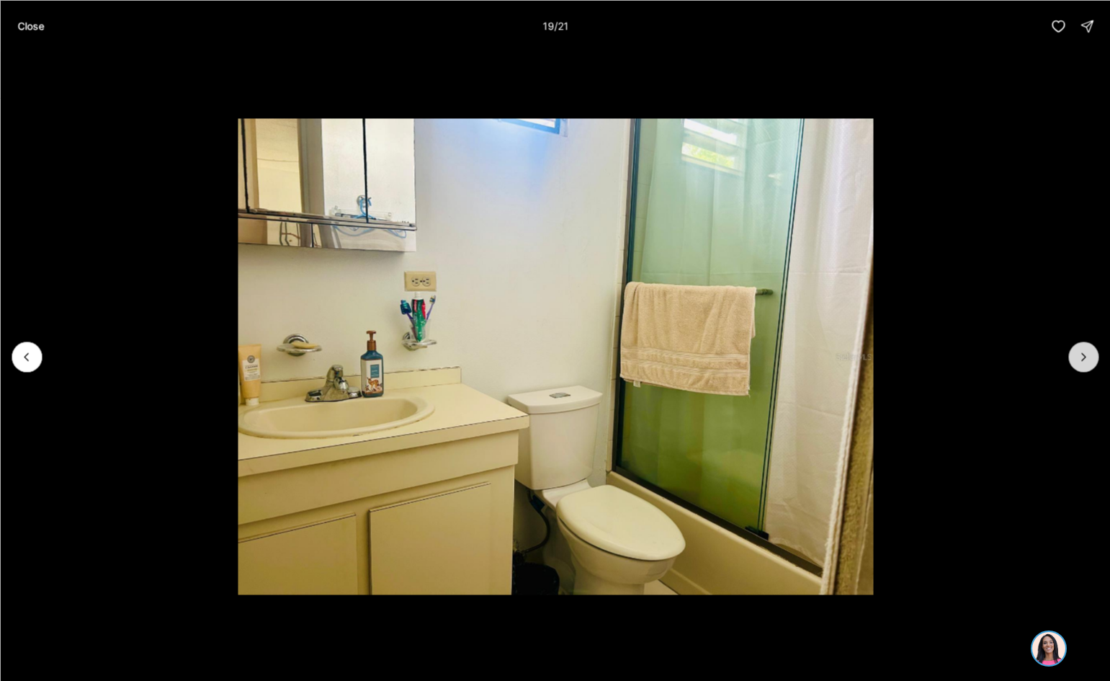
click at [1084, 359] on icon "Next slide" at bounding box center [1084, 356] width 4 height 7
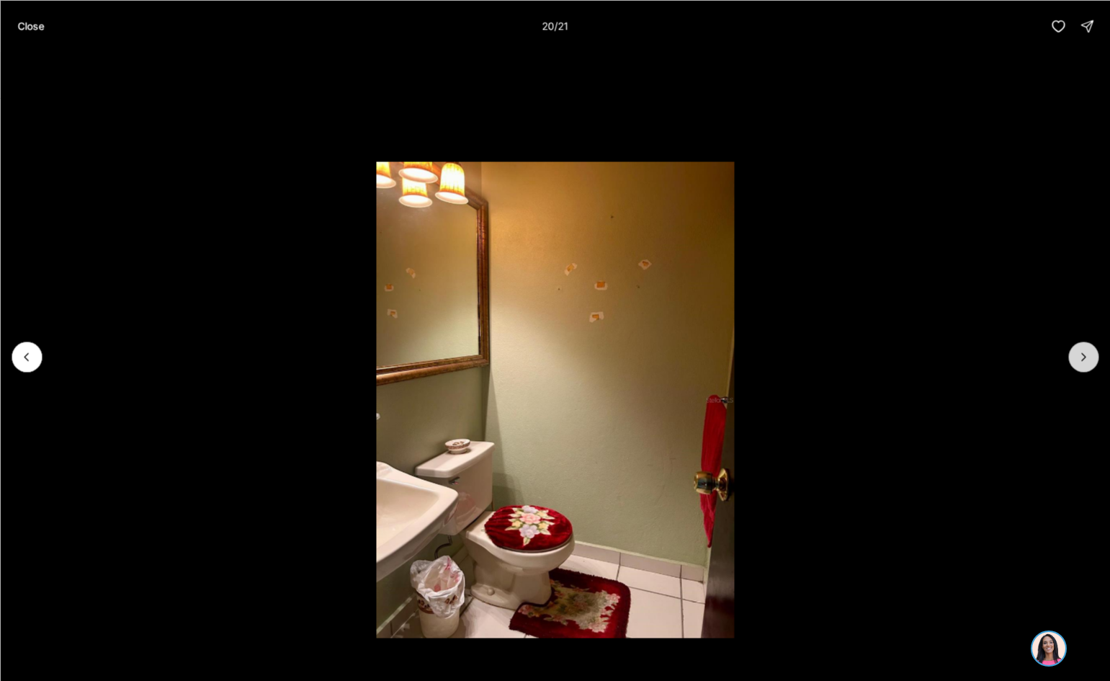
click at [1084, 359] on icon "Next slide" at bounding box center [1084, 356] width 4 height 7
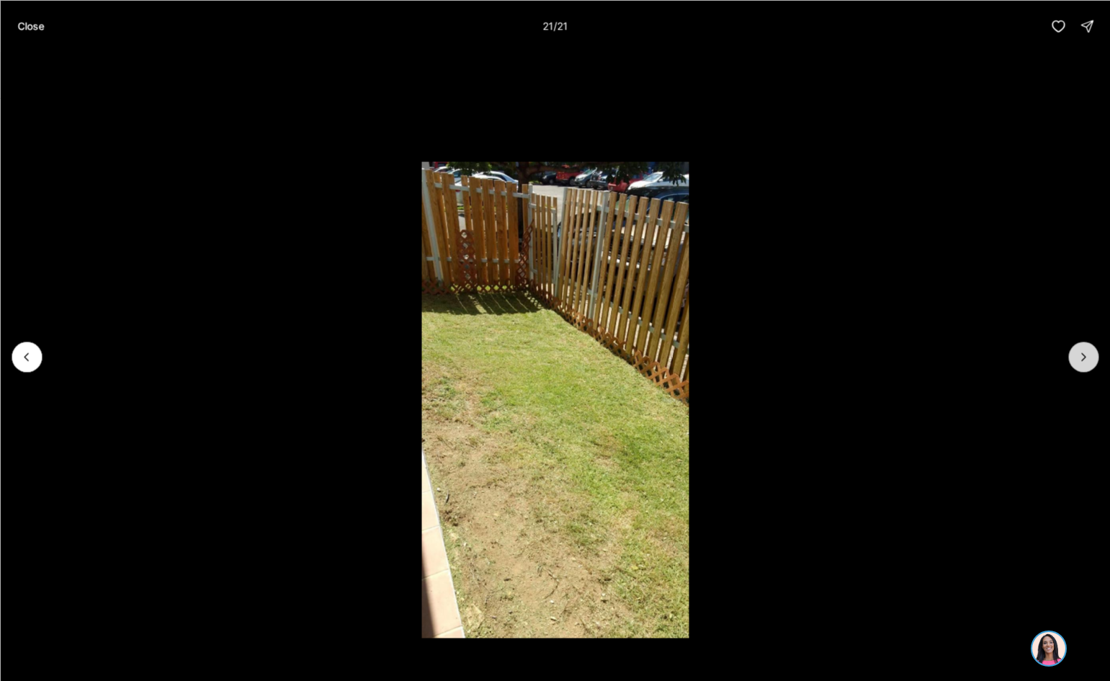
click at [1084, 359] on div at bounding box center [1084, 357] width 30 height 30
click at [32, 26] on p "Close" at bounding box center [30, 26] width 27 height 12
